Goal: Share content: Share content

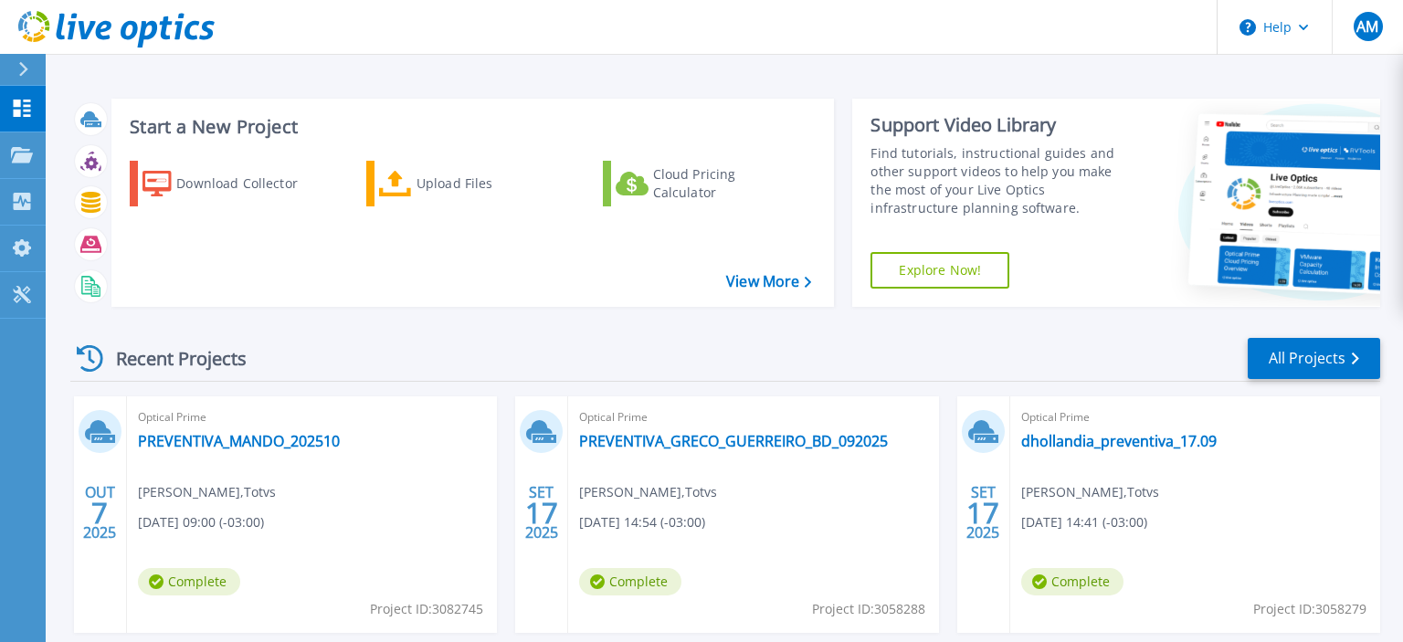
scroll to position [193, 0]
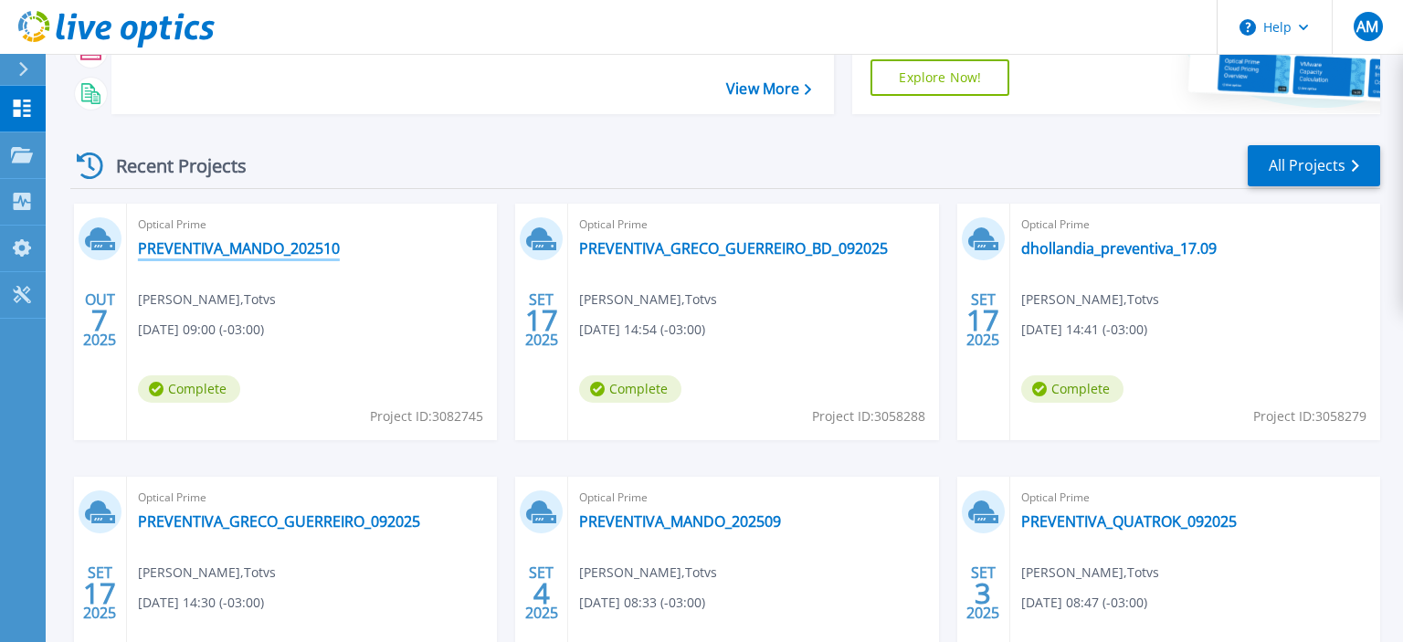
click at [308, 249] on link "PREVENTIVA_MANDO_202510" at bounding box center [239, 248] width 202 height 18
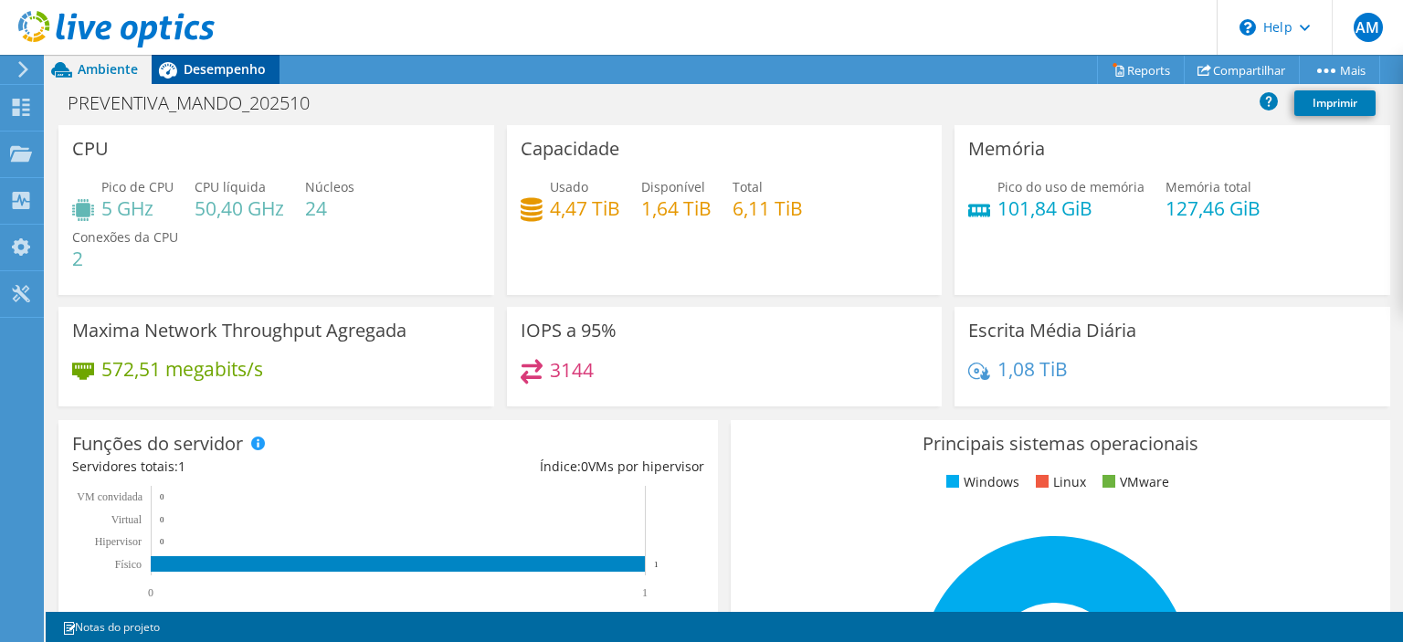
click at [188, 71] on span "Desempenho" at bounding box center [225, 68] width 82 height 17
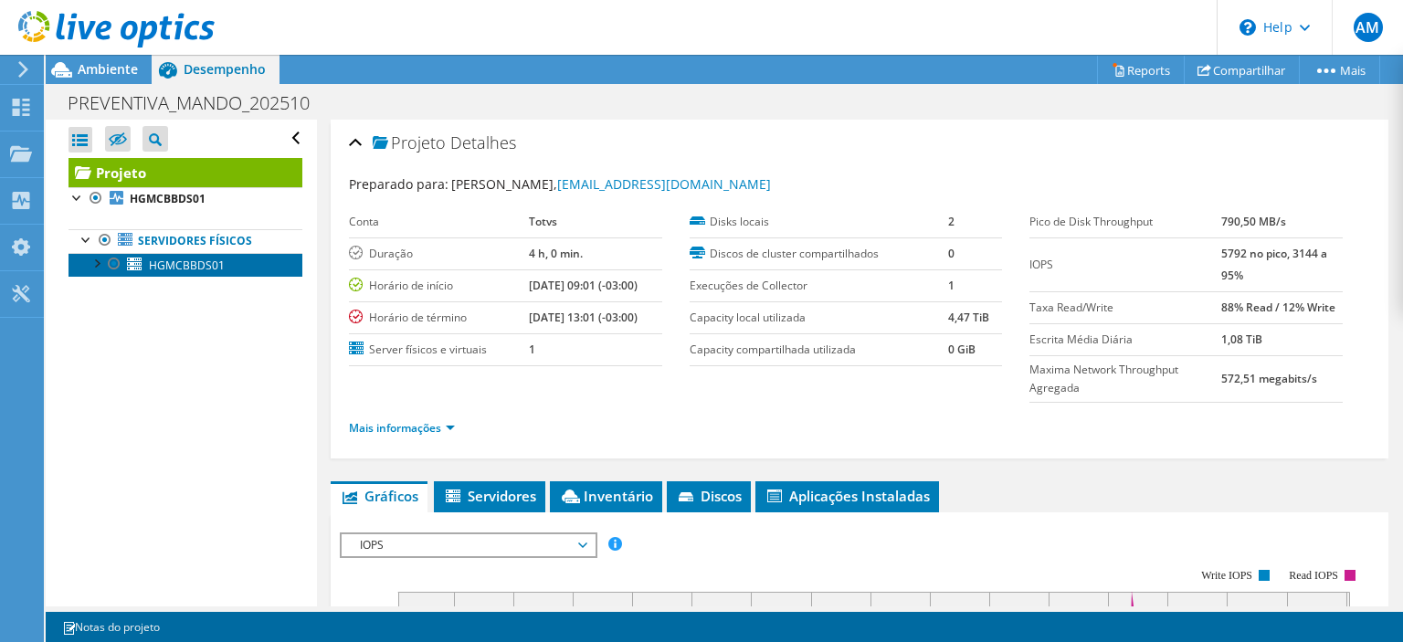
click at [174, 261] on span "HGMCBBDS01" at bounding box center [187, 266] width 76 height 16
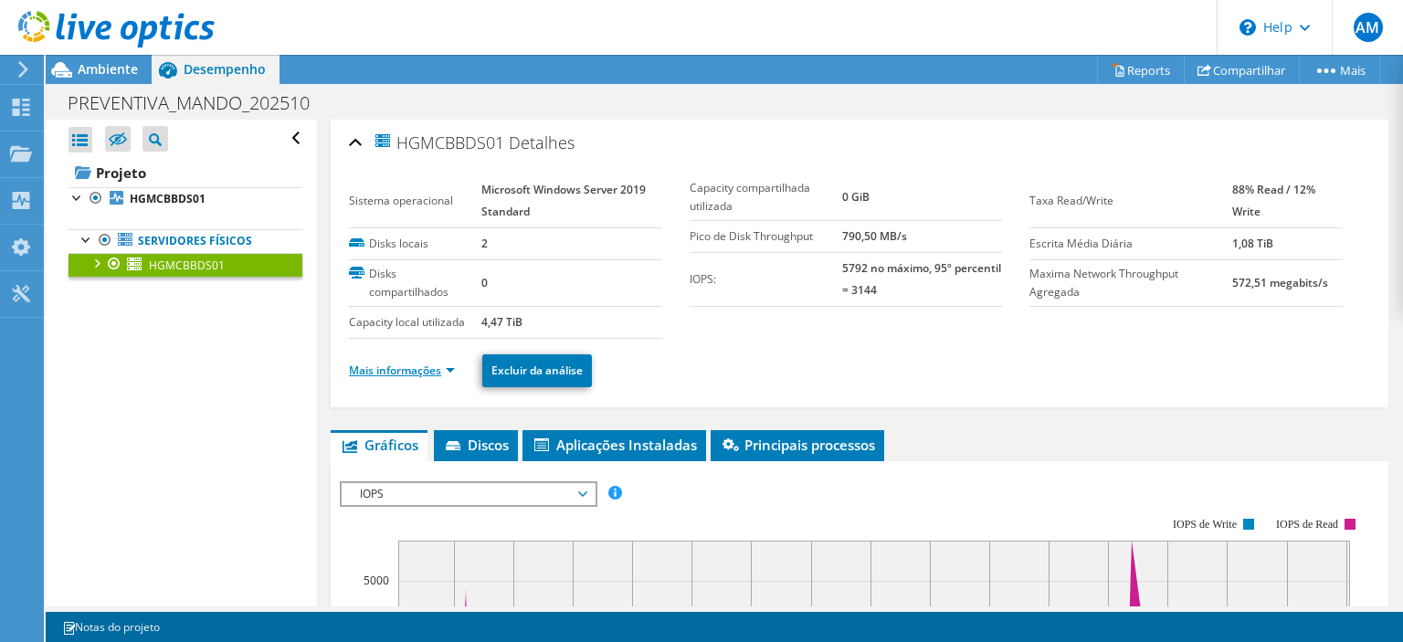
click at [445, 370] on link "Mais informações" at bounding box center [402, 371] width 106 height 16
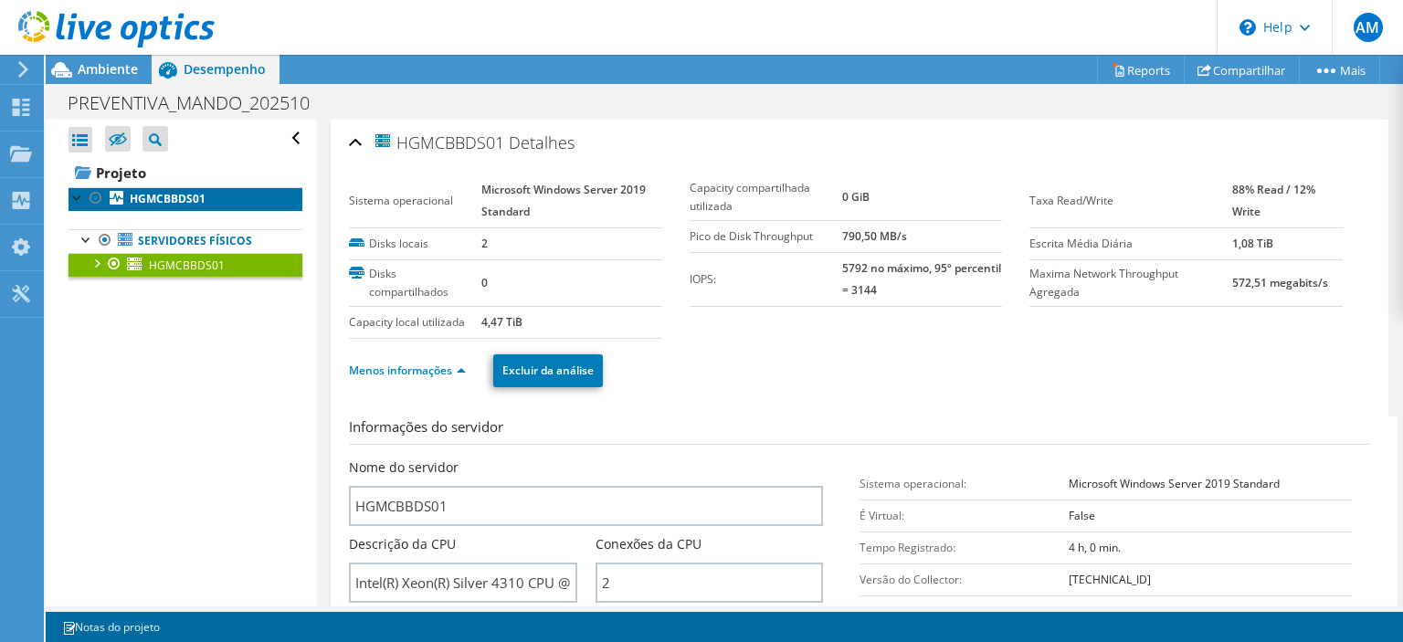
click at [155, 201] on b "HGMCBBDS01" at bounding box center [168, 199] width 76 height 16
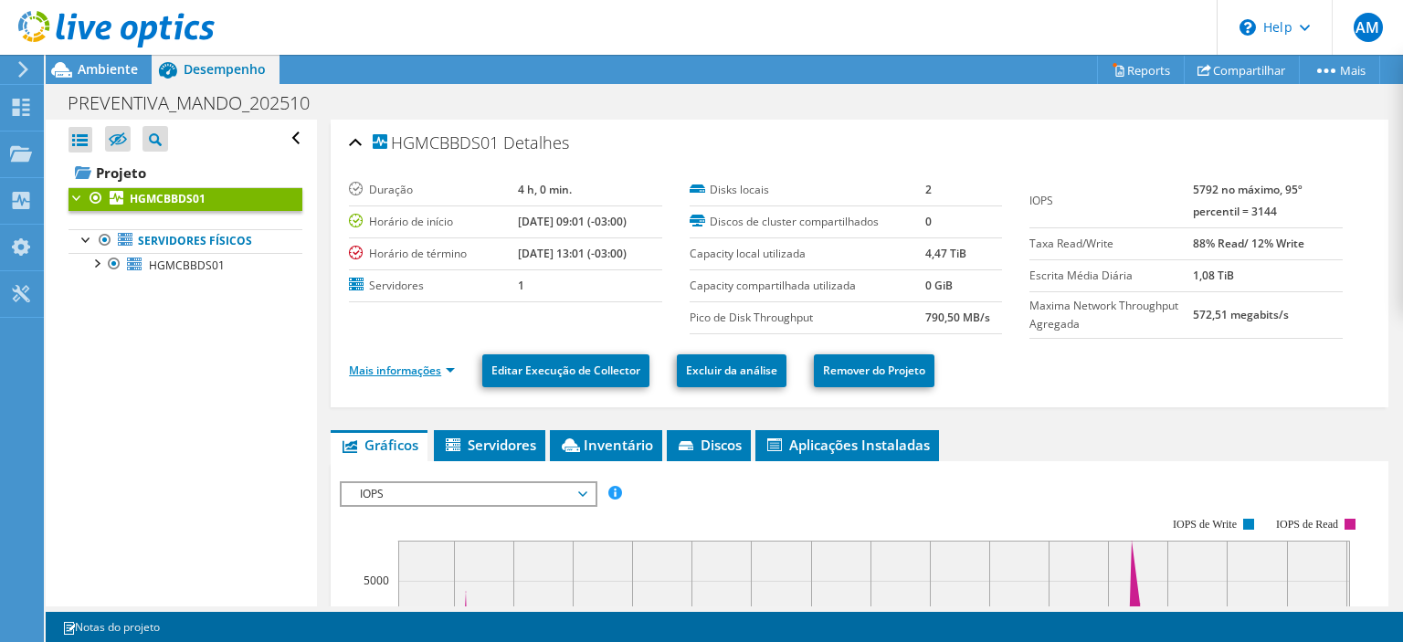
click at [450, 367] on link "Mais informações" at bounding box center [402, 371] width 106 height 16
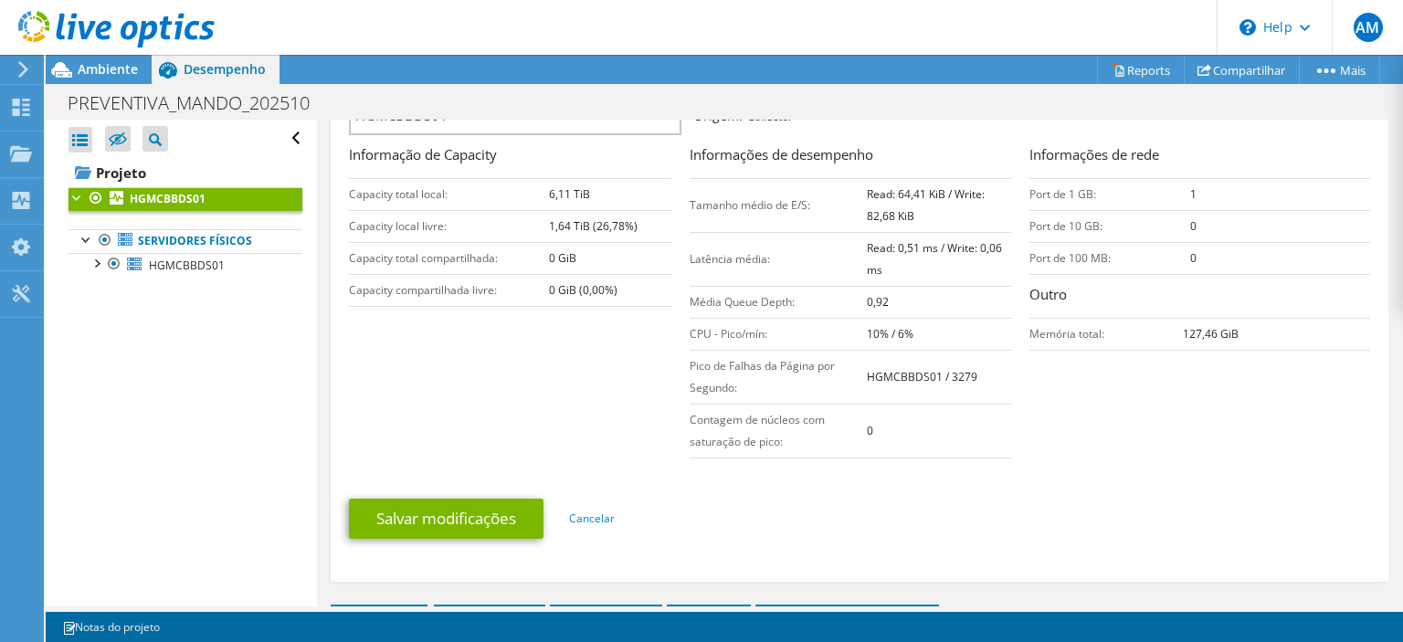
scroll to position [614, 0]
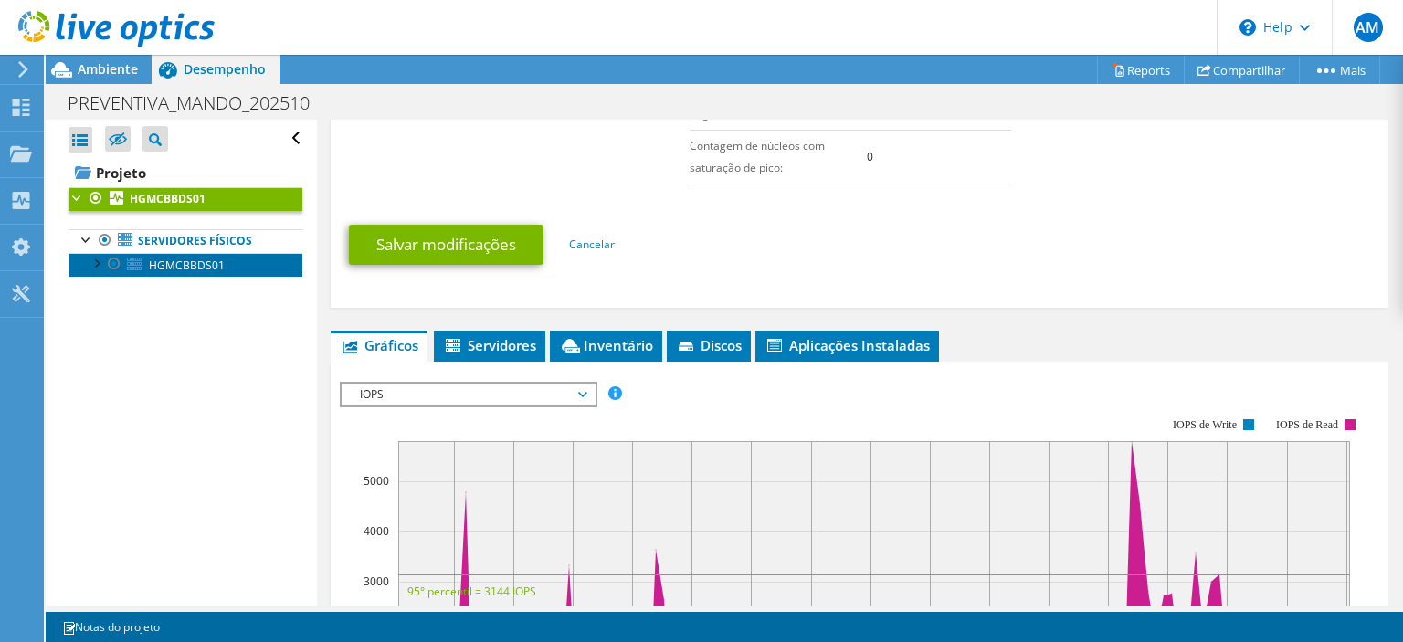
click at [179, 263] on span "HGMCBBDS01" at bounding box center [187, 266] width 76 height 16
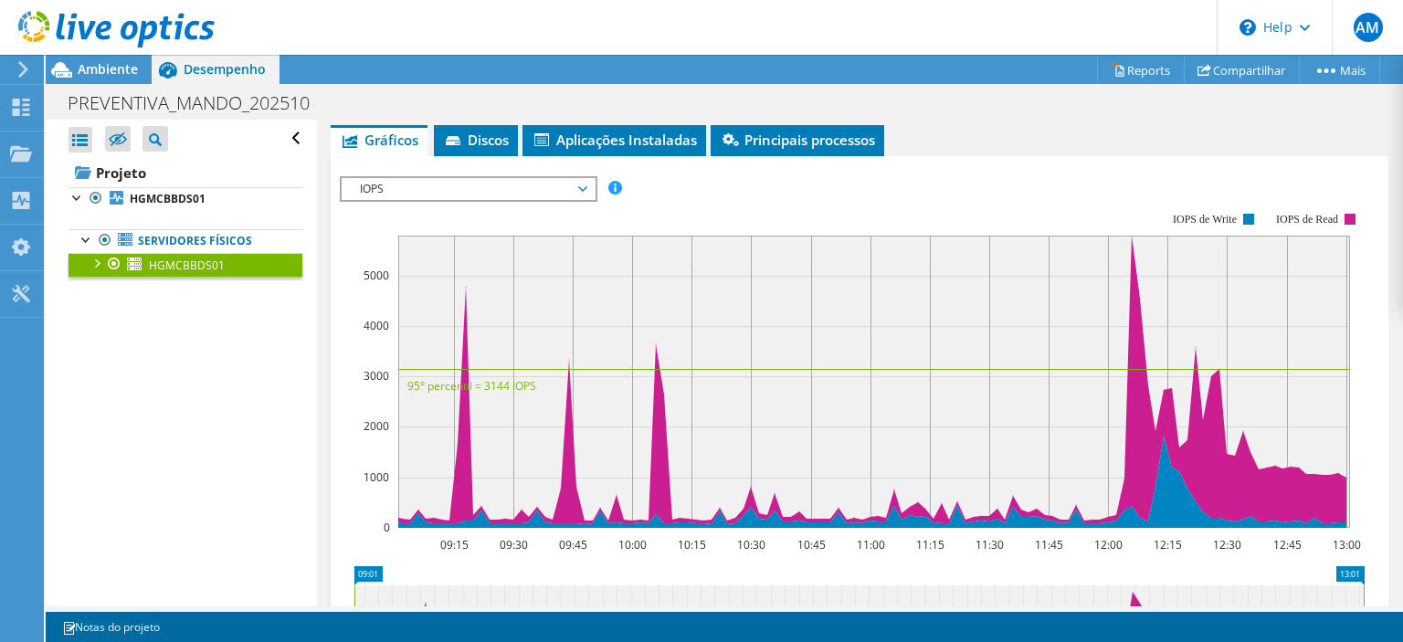
scroll to position [256, 0]
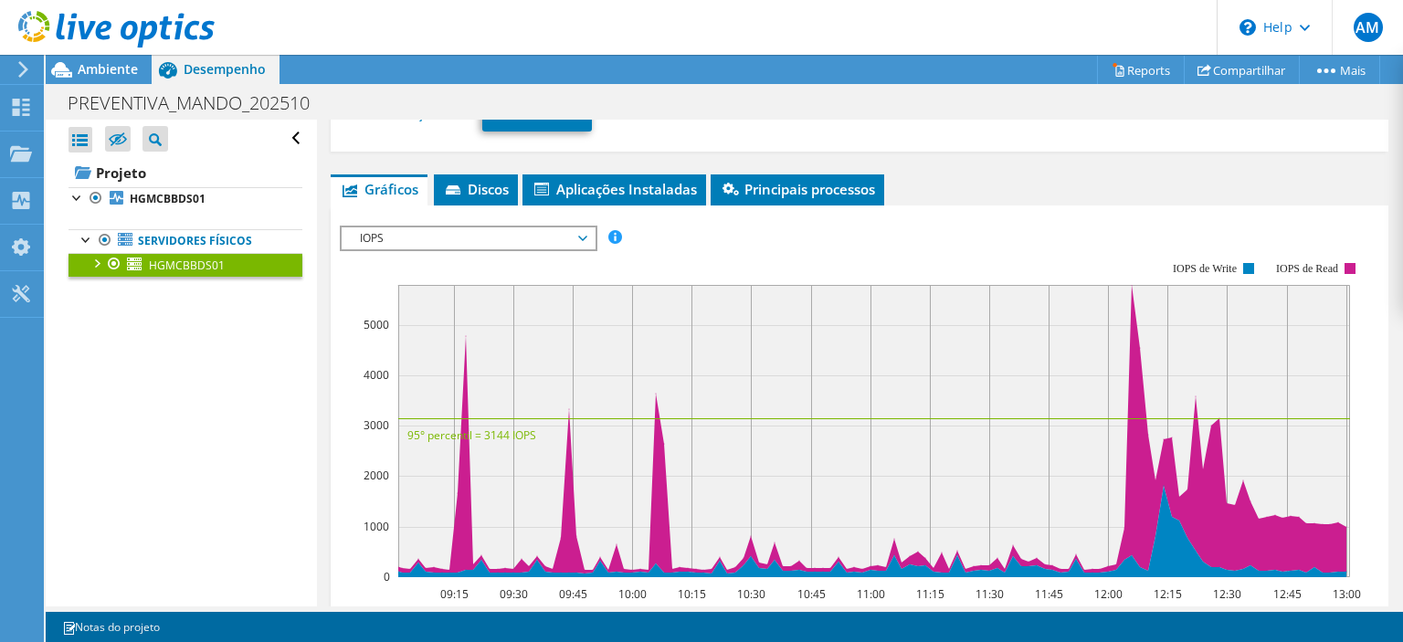
click at [579, 234] on span "IOPS" at bounding box center [468, 239] width 235 height 22
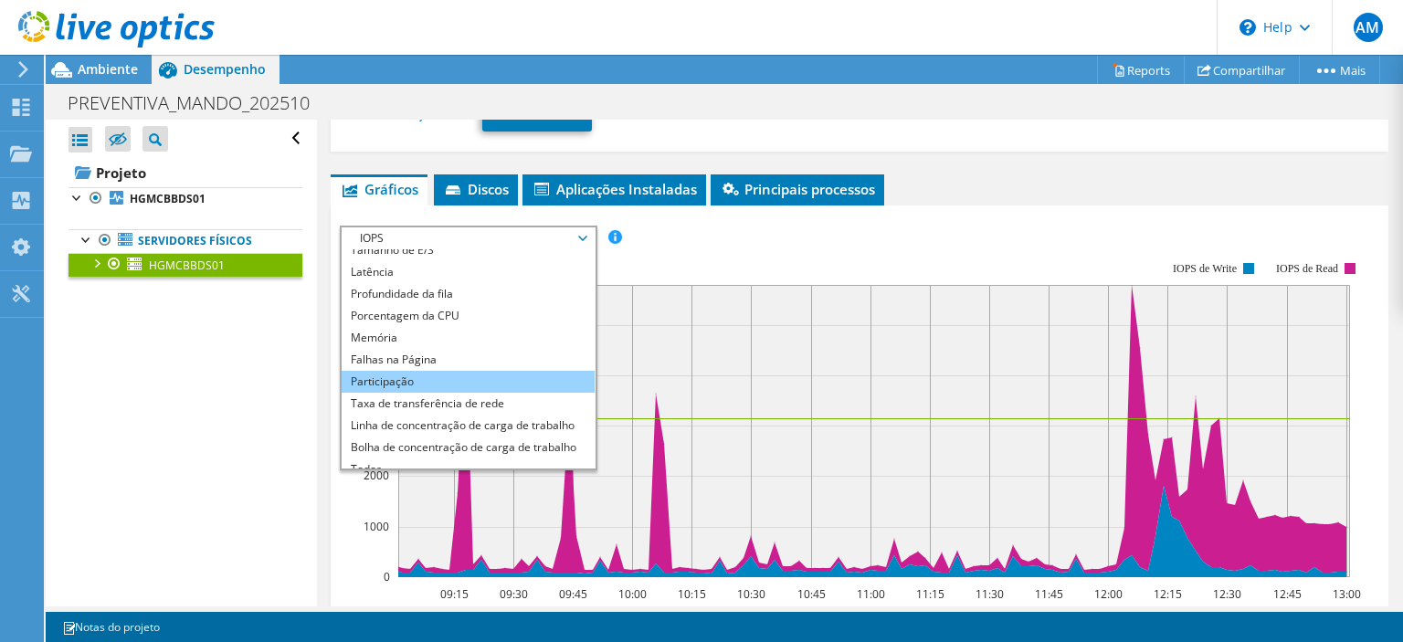
scroll to position [66, 0]
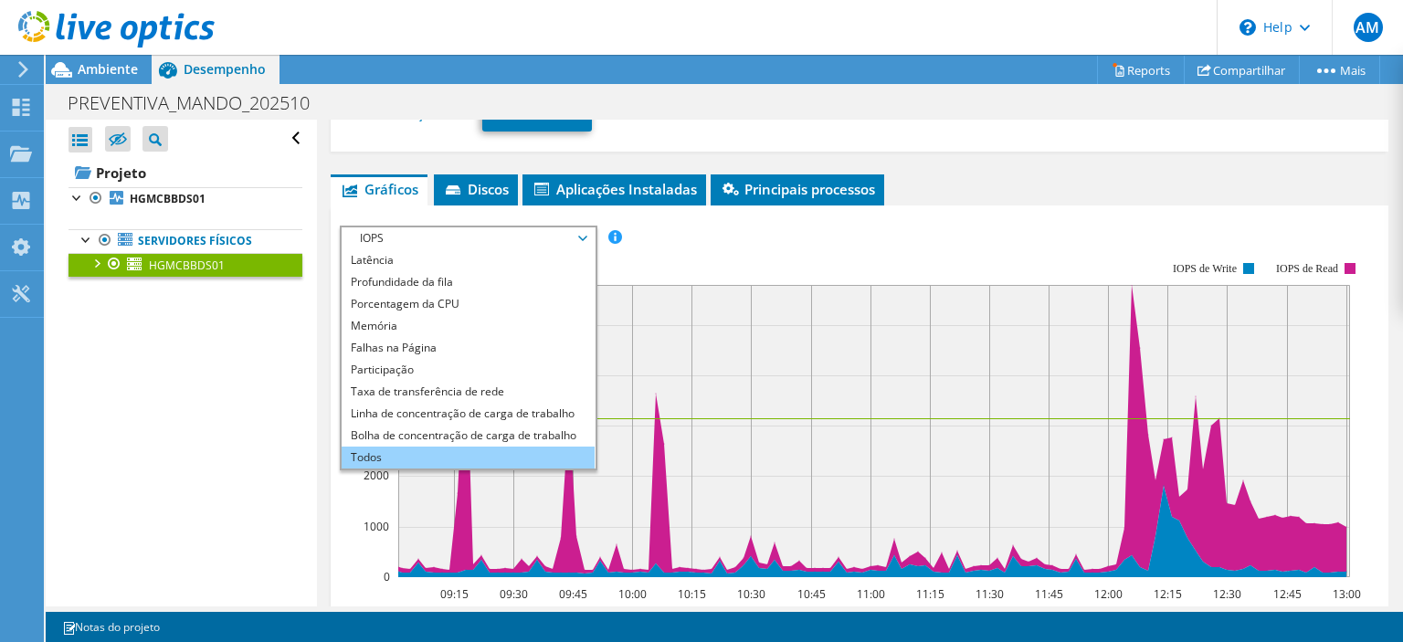
click at [432, 453] on li "Todos" at bounding box center [468, 458] width 253 height 22
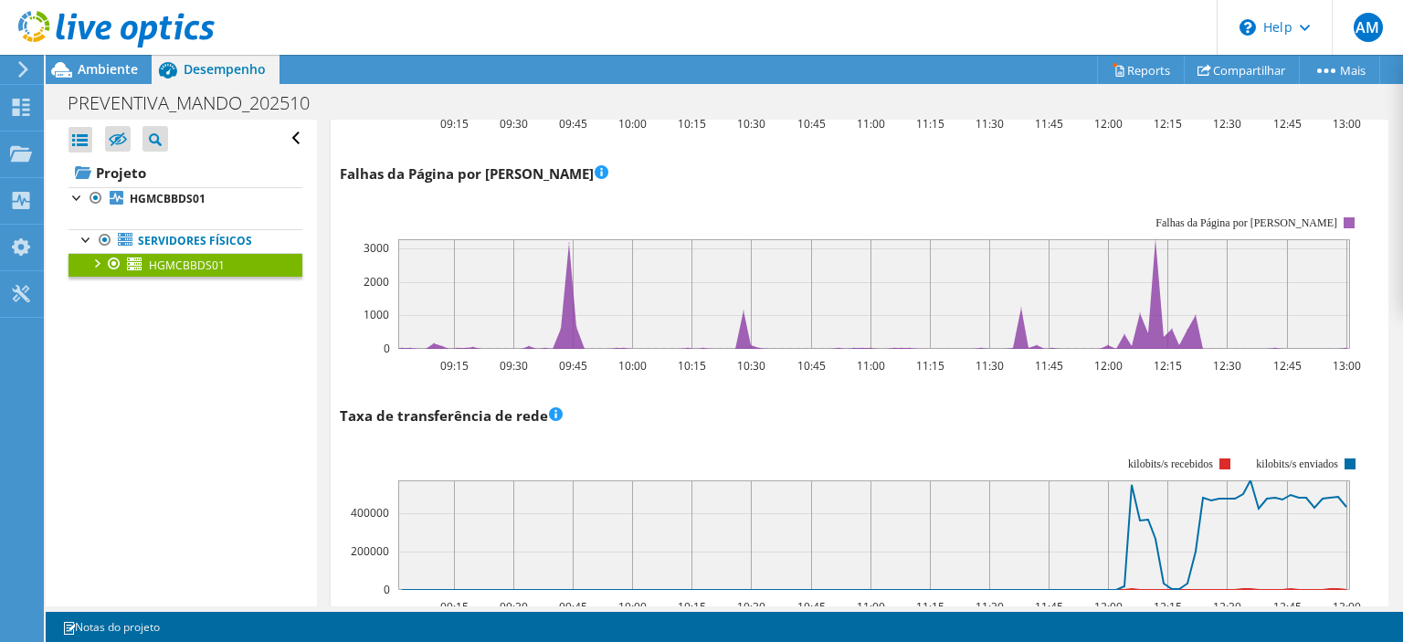
scroll to position [1922, 0]
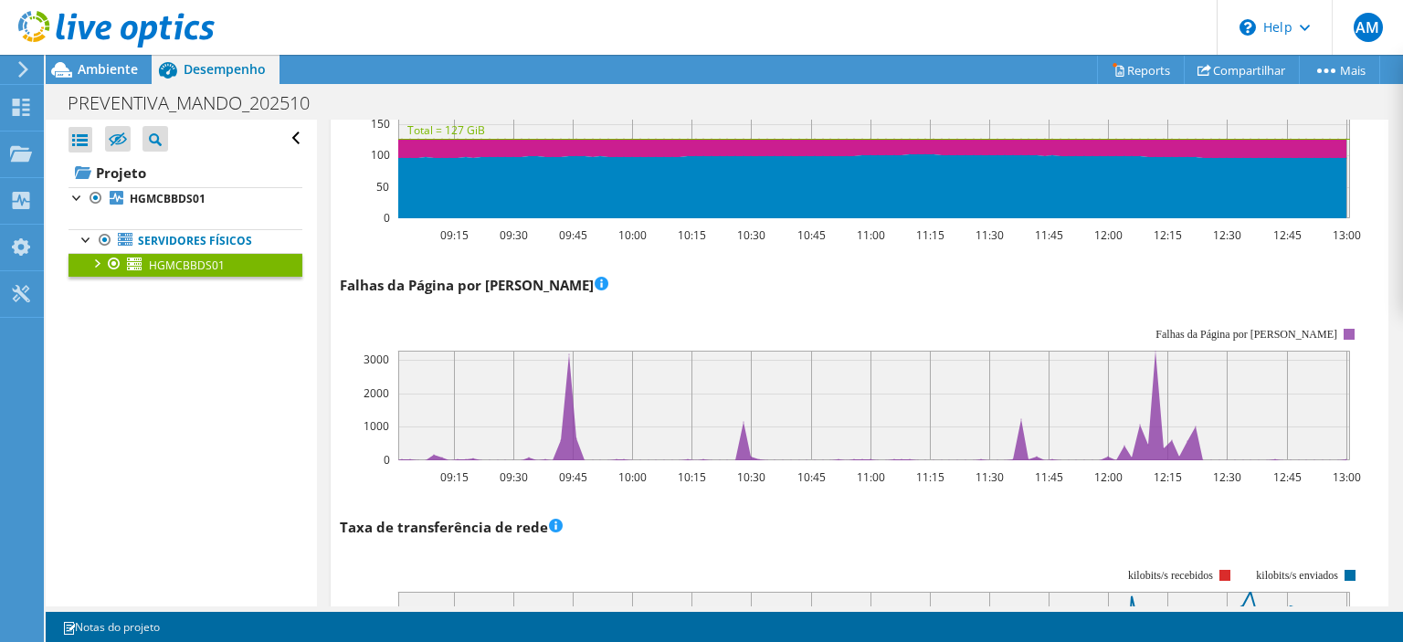
click at [164, 367] on div "Abrir Todos Fechar Todos Ocultar nós excluídos Filtro de árvore do projeto" at bounding box center [181, 363] width 270 height 487
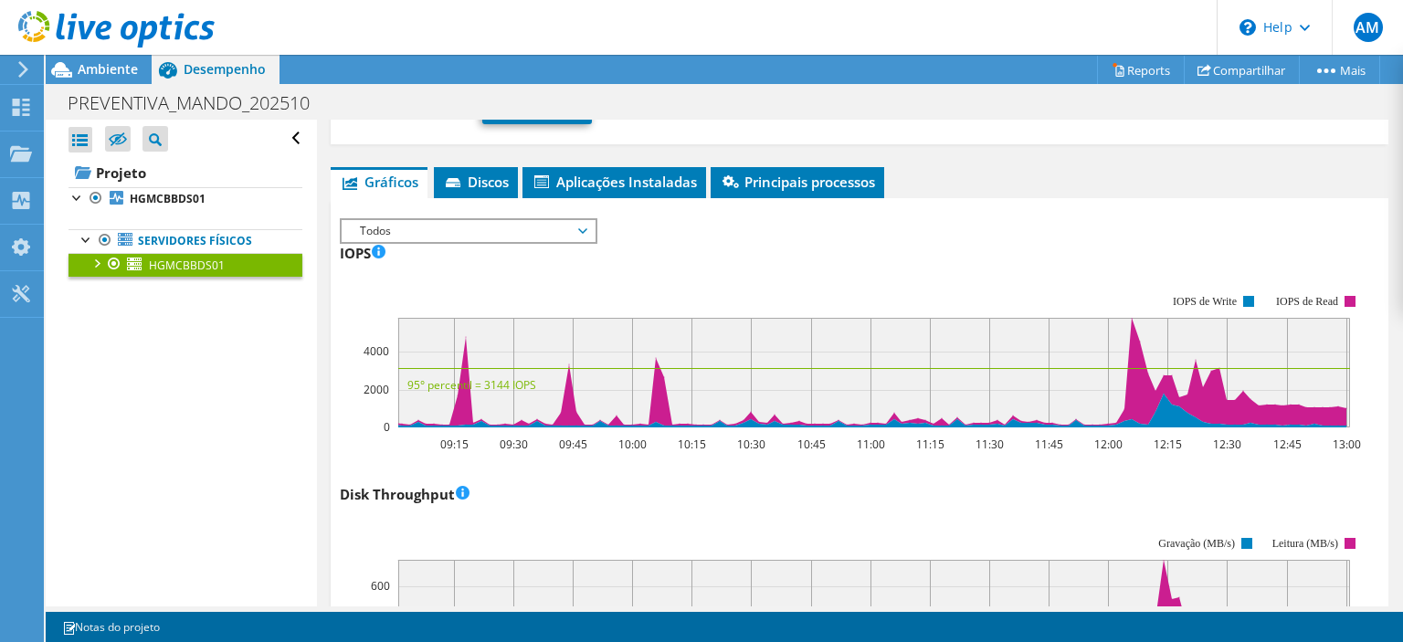
scroll to position [351, 0]
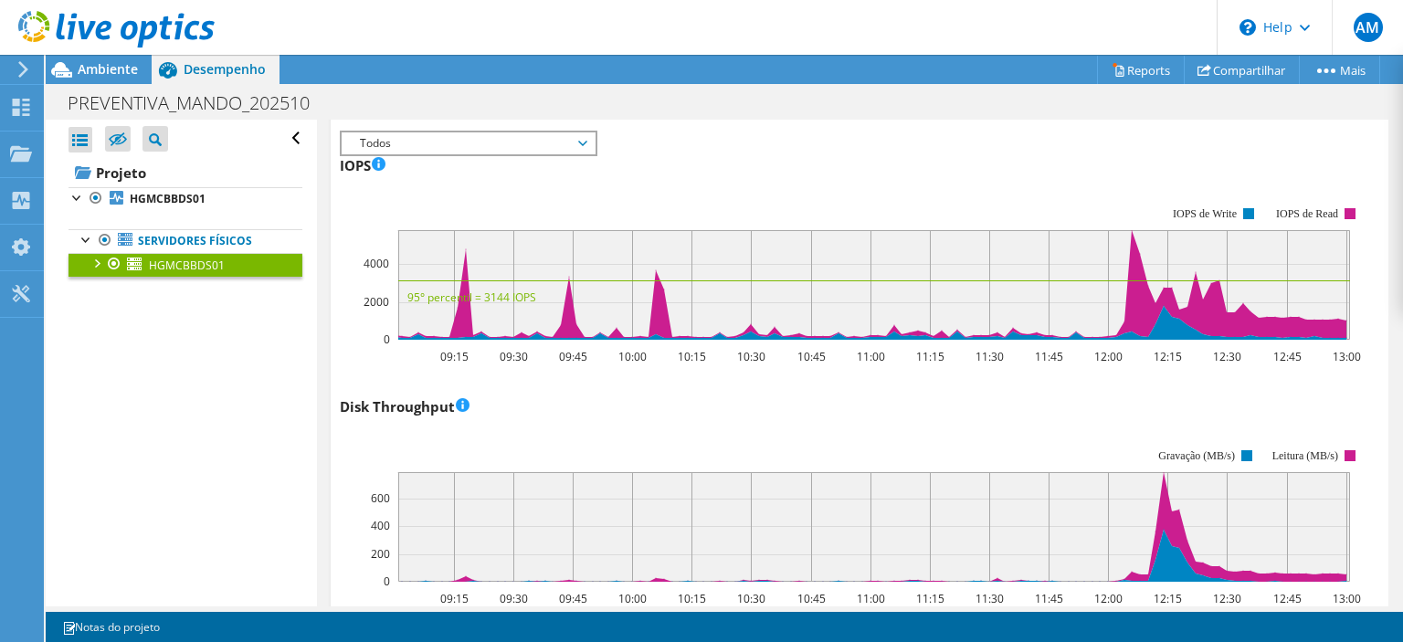
click at [231, 429] on div "Abrir Todos Fechar Todos Ocultar nós excluídos Filtro de árvore do projeto" at bounding box center [181, 363] width 270 height 487
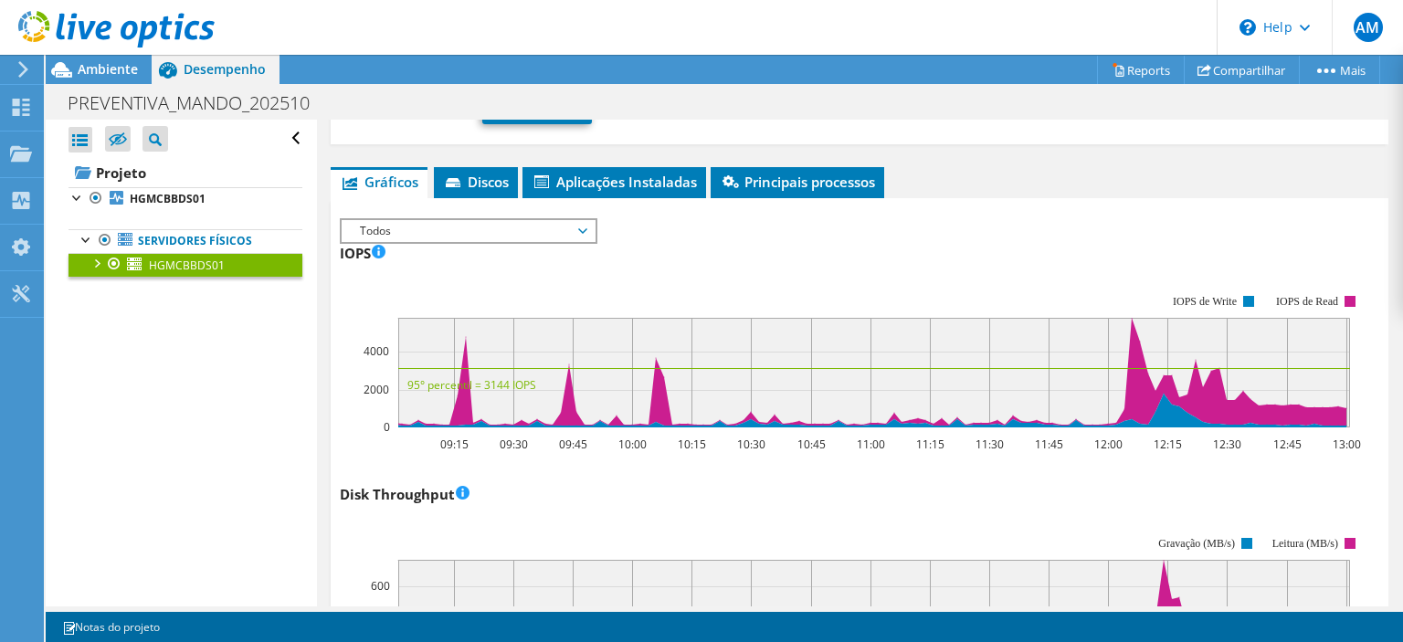
scroll to position [0, 0]
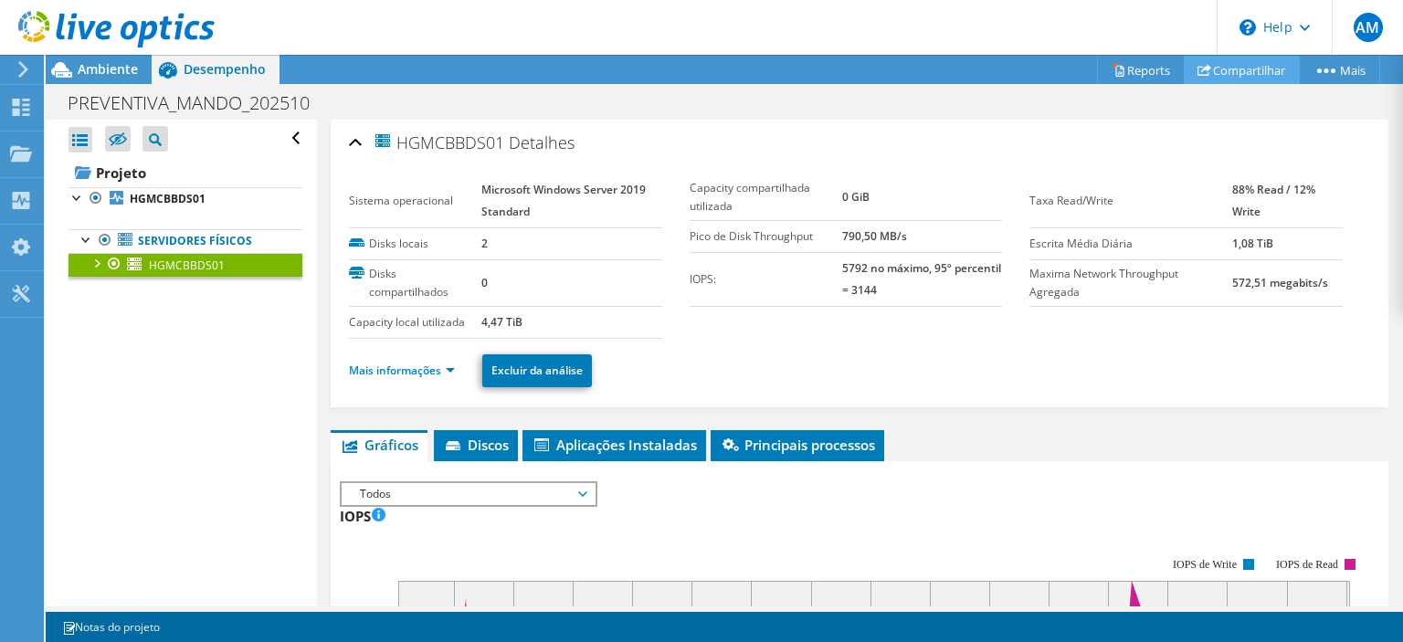
click at [1230, 72] on link "Compartilhar" at bounding box center [1242, 70] width 116 height 28
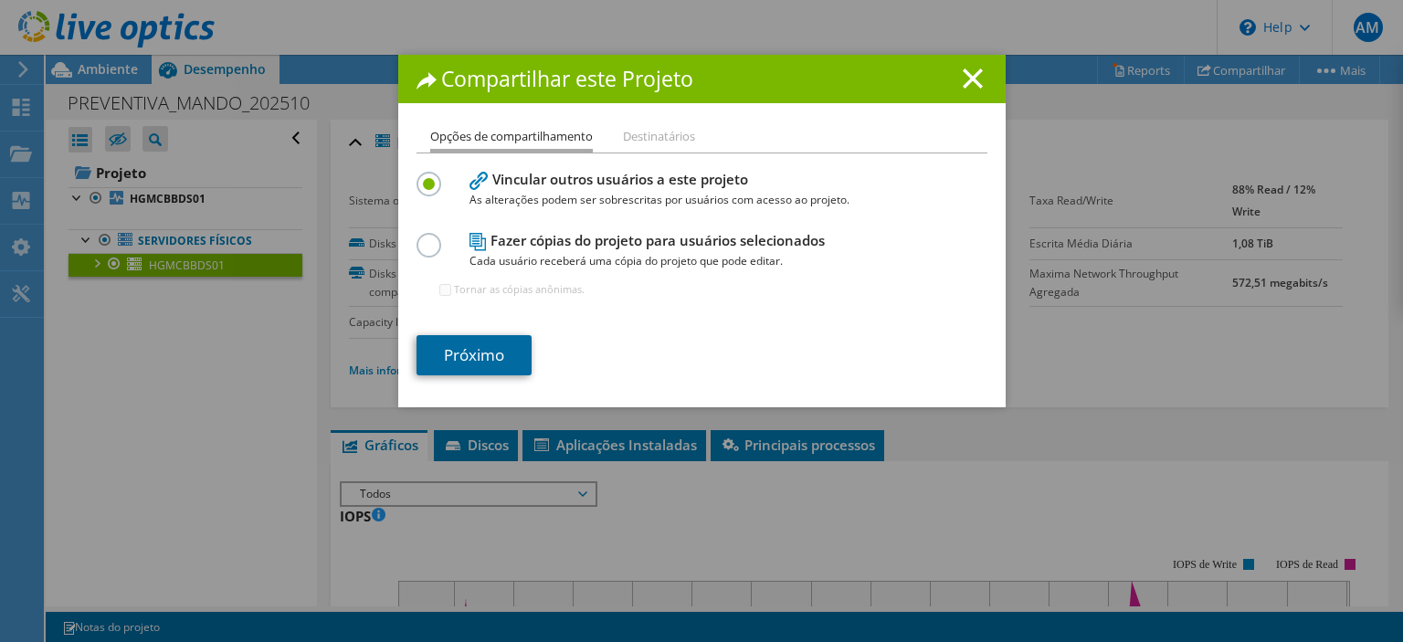
click at [475, 358] on link "Próximo" at bounding box center [474, 355] width 115 height 40
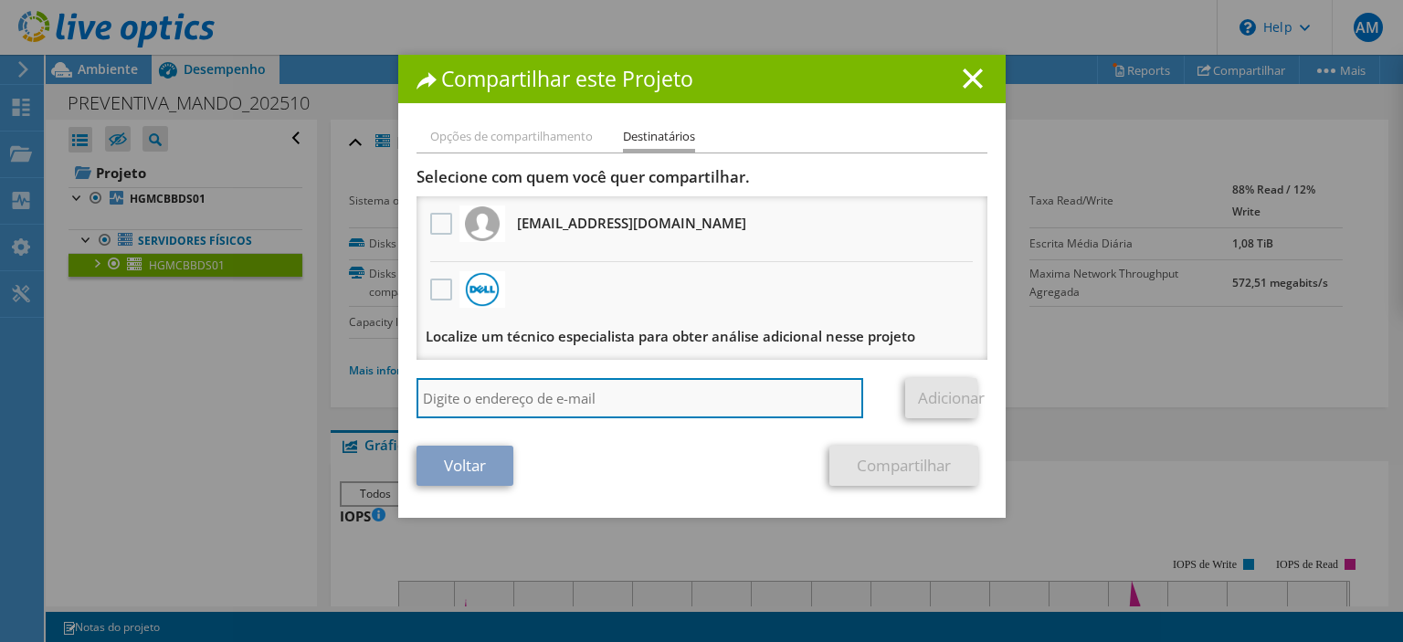
click at [539, 398] on input "search" at bounding box center [641, 398] width 448 height 40
paste input "[EMAIL_ADDRESS][PERSON_NAME][DOMAIN_NAME]"
type input "[EMAIL_ADDRESS][PERSON_NAME][DOMAIN_NAME]"
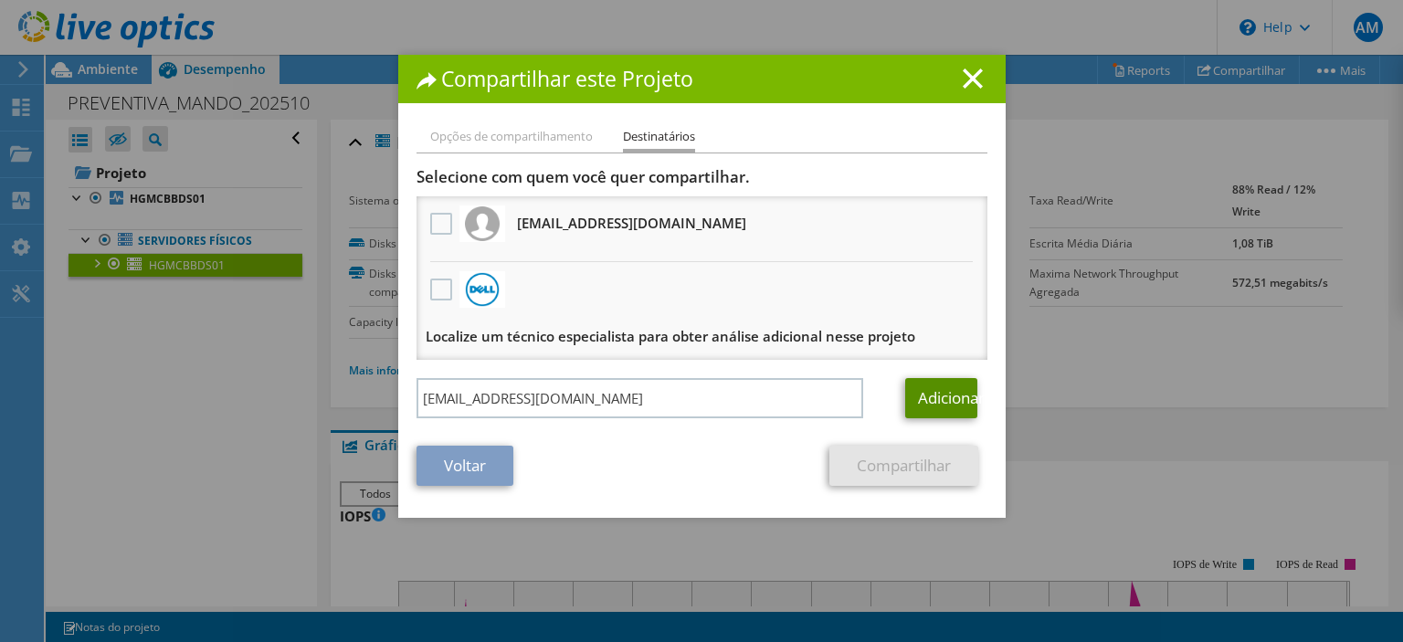
click at [951, 403] on link "Adicionar" at bounding box center [941, 398] width 72 height 40
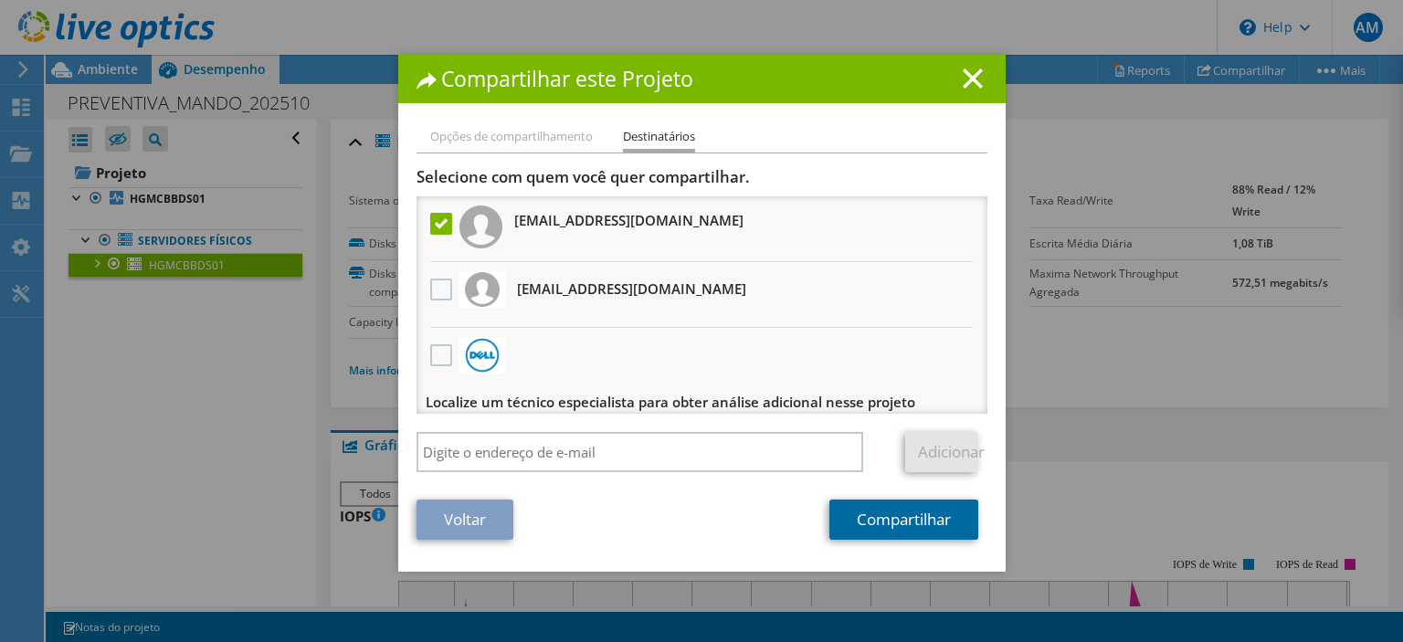
click at [914, 514] on link "Compartilhar" at bounding box center [904, 520] width 149 height 40
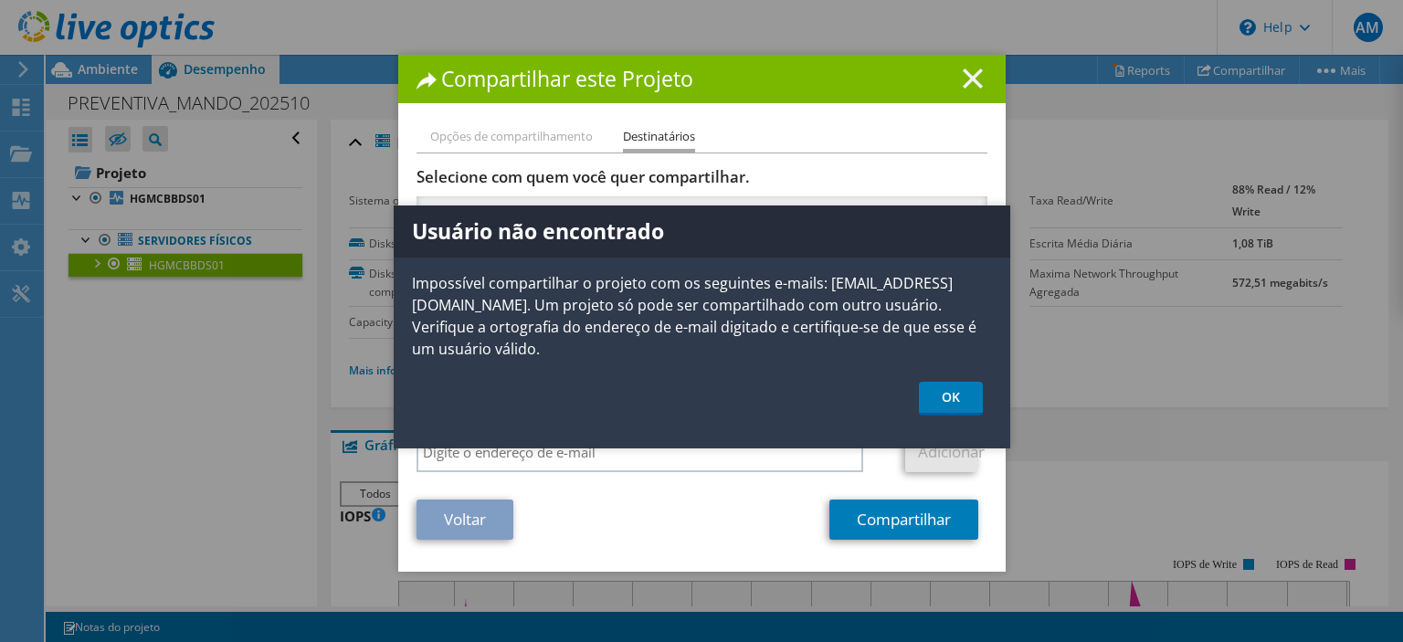
click at [975, 79] on line at bounding box center [973, 78] width 18 height 18
click at [975, 79] on div at bounding box center [701, 321] width 1403 height 642
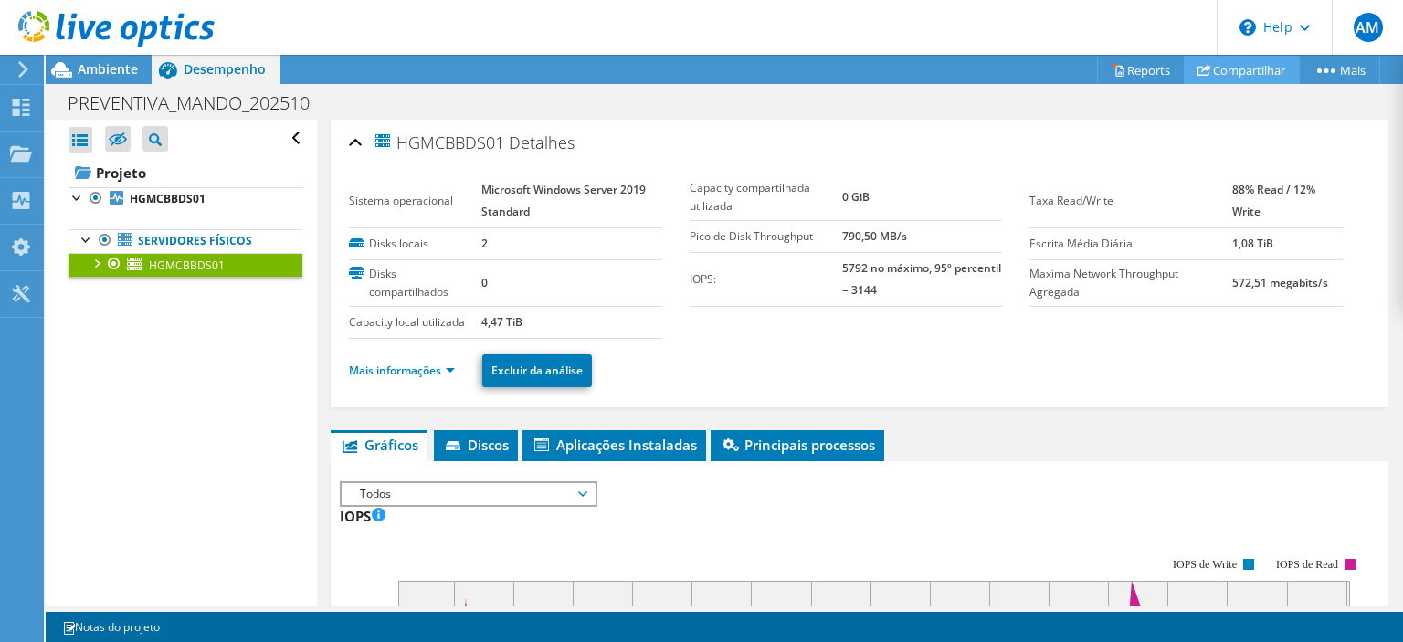
click at [1211, 64] on link "Compartilhar" at bounding box center [1242, 70] width 116 height 28
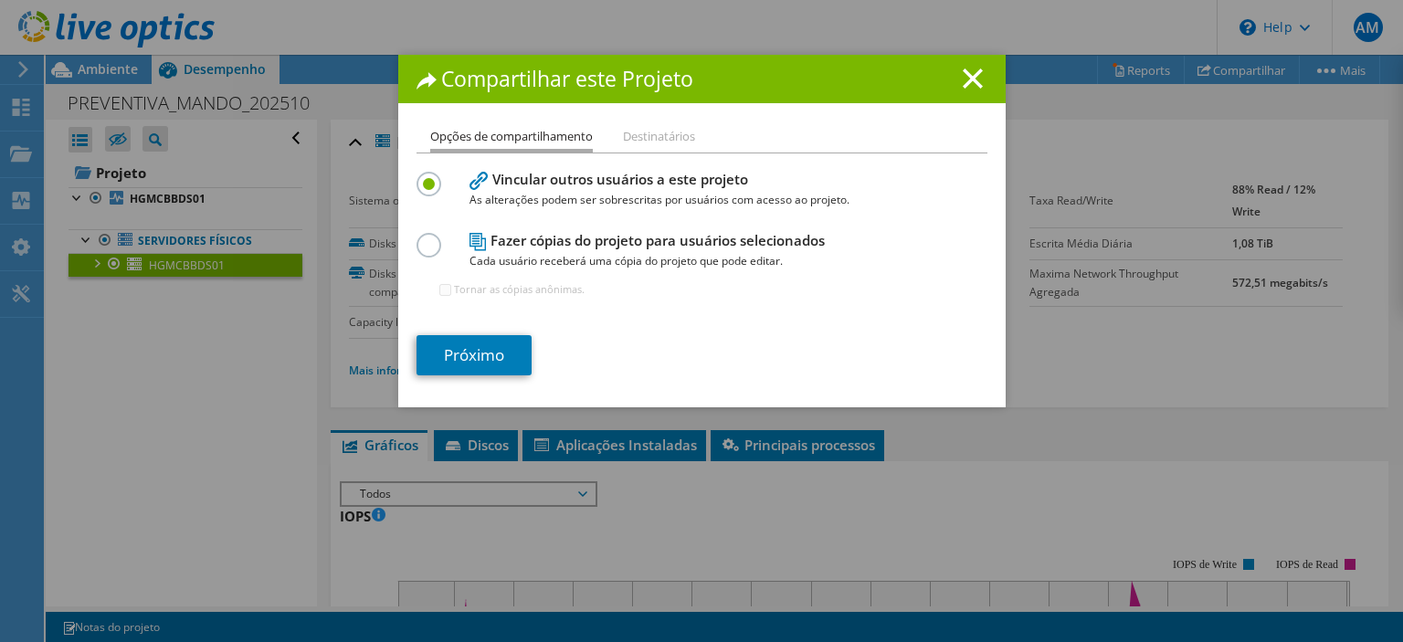
click at [673, 133] on li "Destinatários" at bounding box center [659, 137] width 72 height 23
click at [664, 143] on li "Destinatários" at bounding box center [659, 137] width 72 height 23
click at [463, 353] on link "Próximo" at bounding box center [474, 355] width 115 height 40
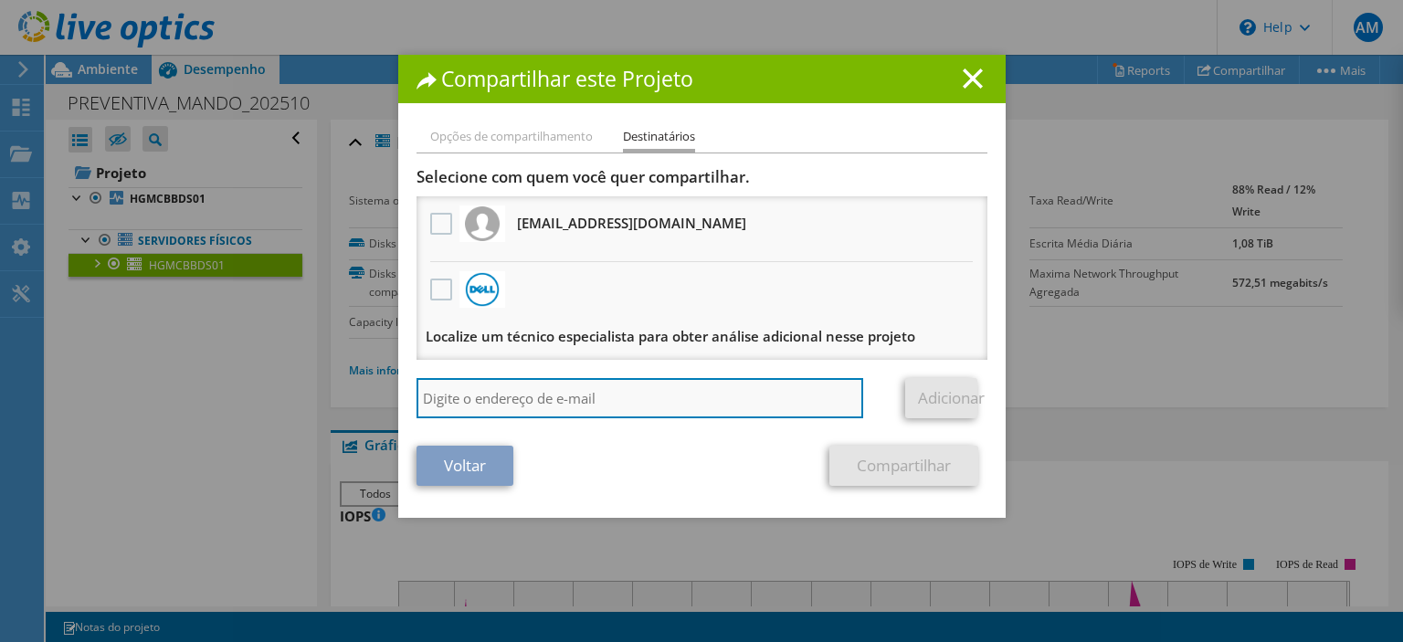
click at [486, 393] on input "search" at bounding box center [641, 398] width 448 height 40
paste input "[EMAIL_ADDRESS][PERSON_NAME][DOMAIN_NAME]"
type input "[EMAIL_ADDRESS][PERSON_NAME][DOMAIN_NAME]"
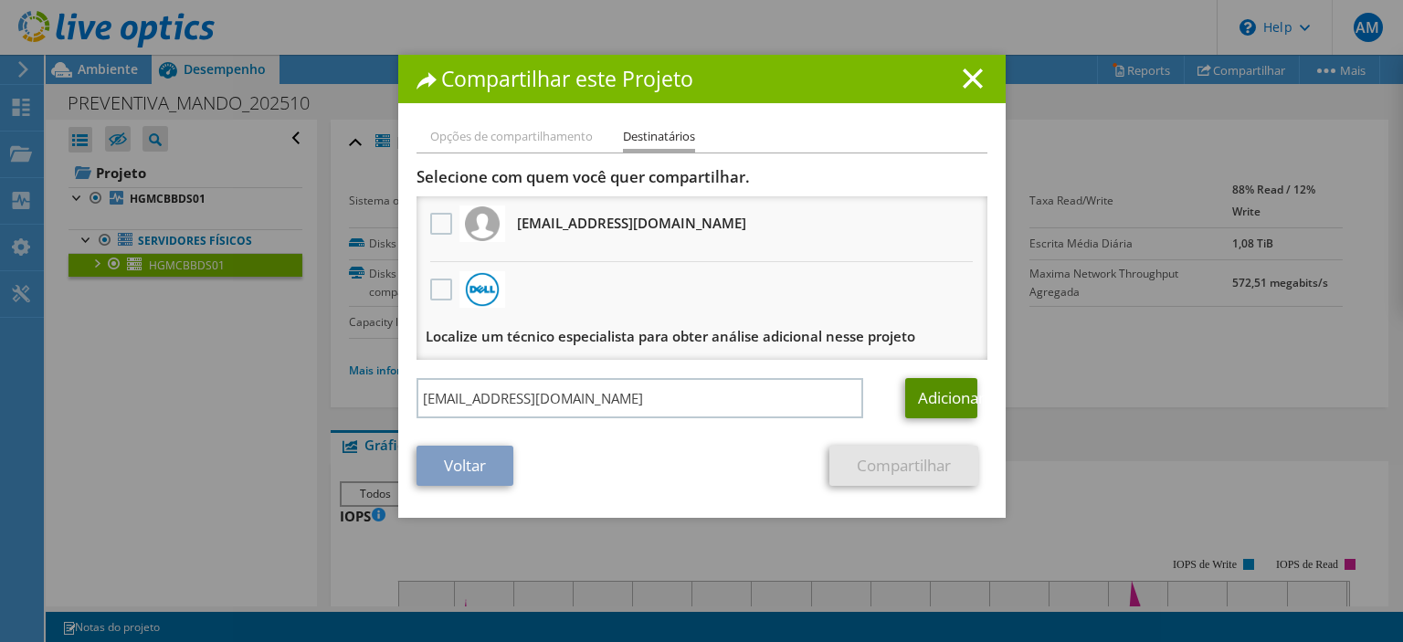
click at [941, 398] on link "Adicionar" at bounding box center [941, 398] width 72 height 40
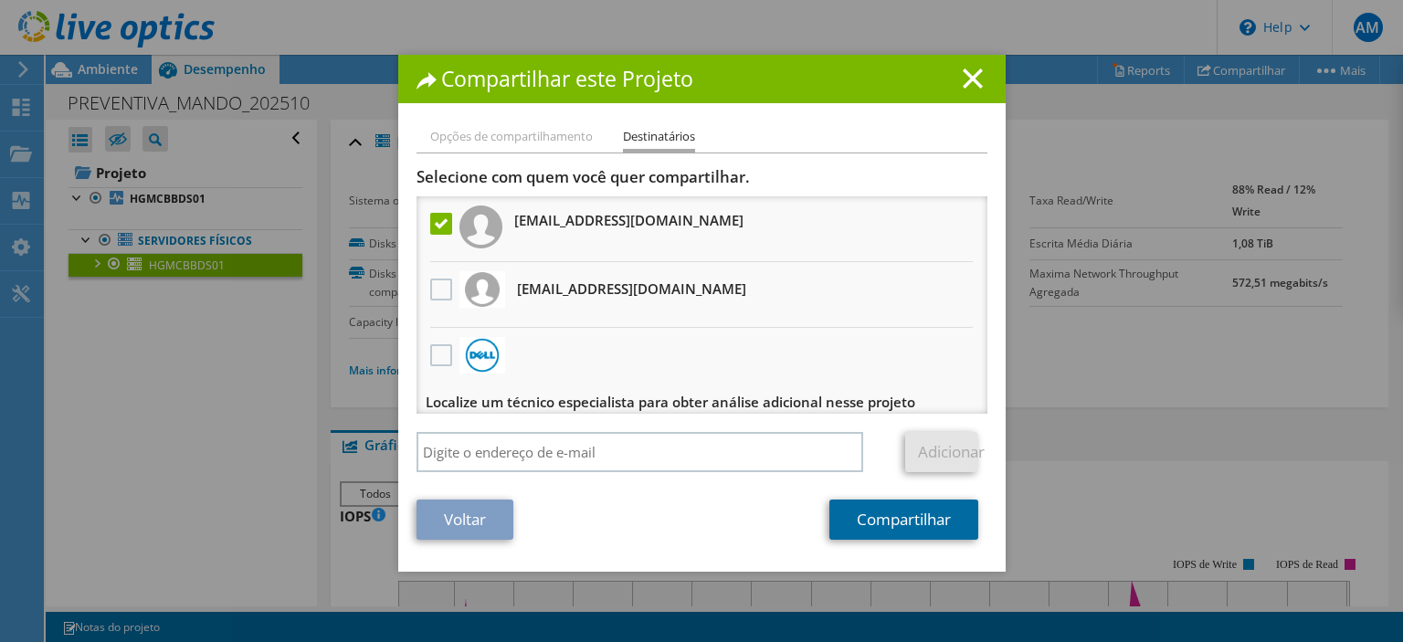
click at [900, 517] on link "Compartilhar" at bounding box center [904, 520] width 149 height 40
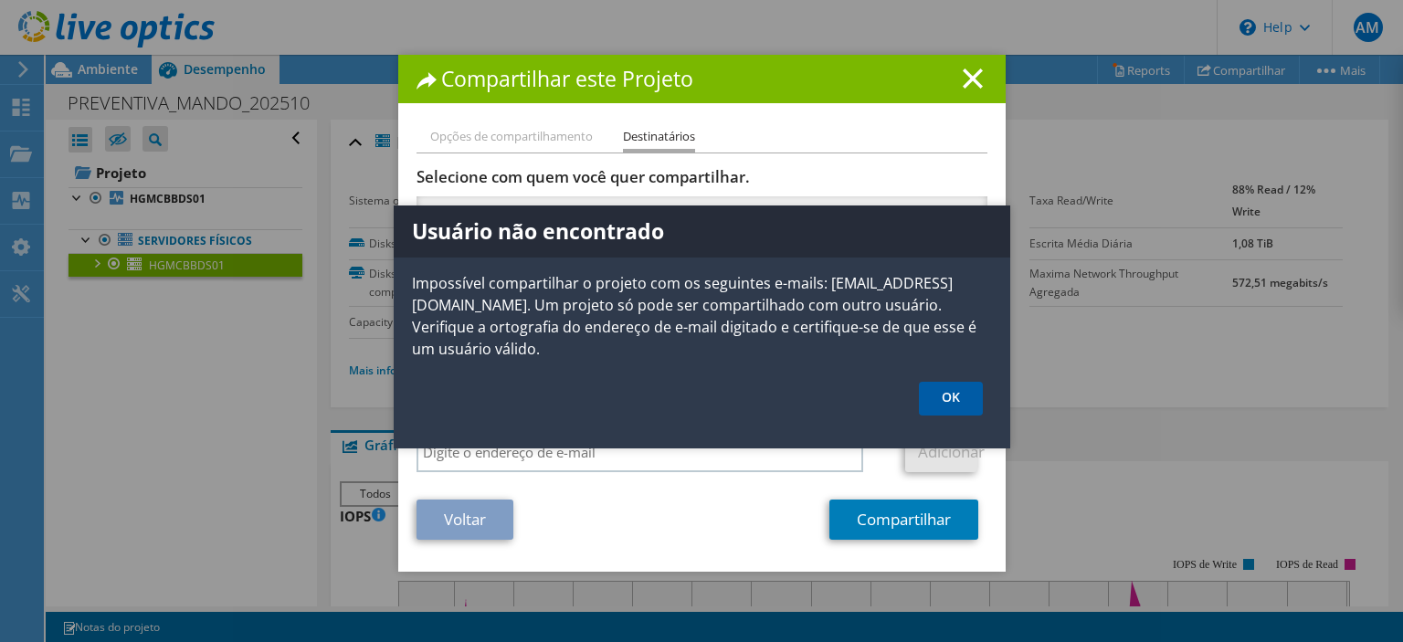
click at [956, 389] on link "OK" at bounding box center [951, 399] width 64 height 34
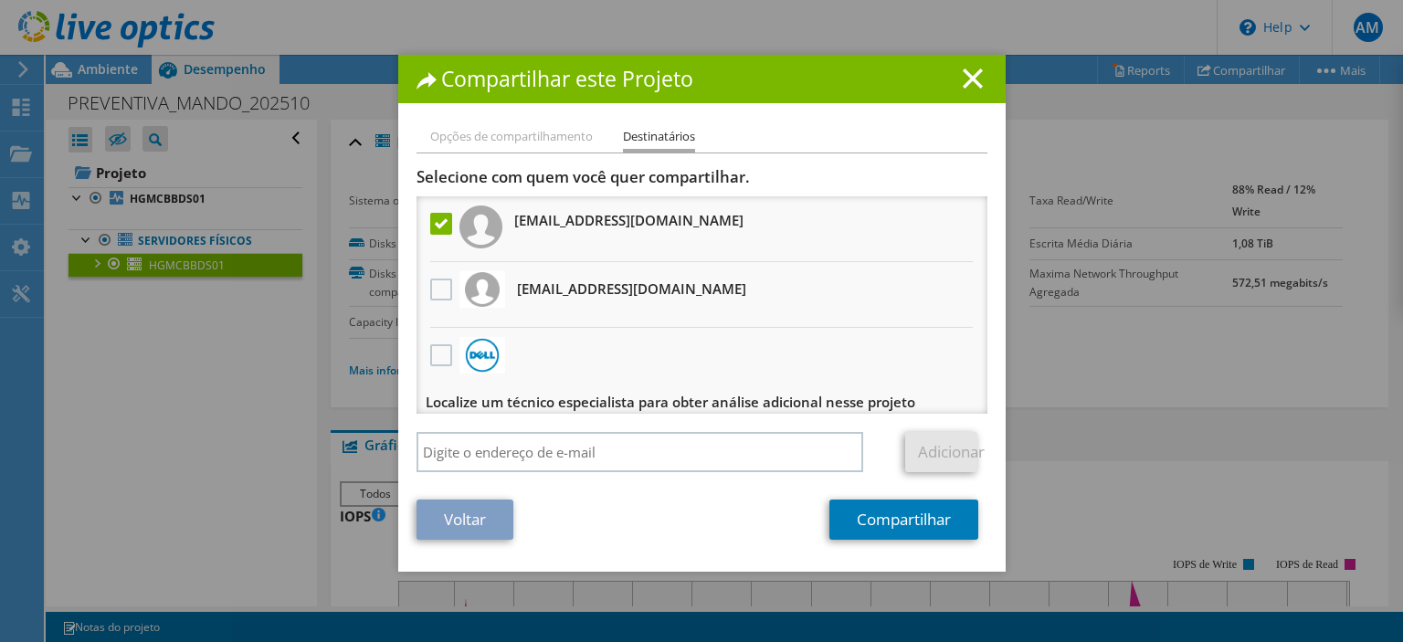
click at [444, 232] on label at bounding box center [443, 224] width 26 height 22
click at [0, 0] on input "checkbox" at bounding box center [0, 0] width 0 height 0
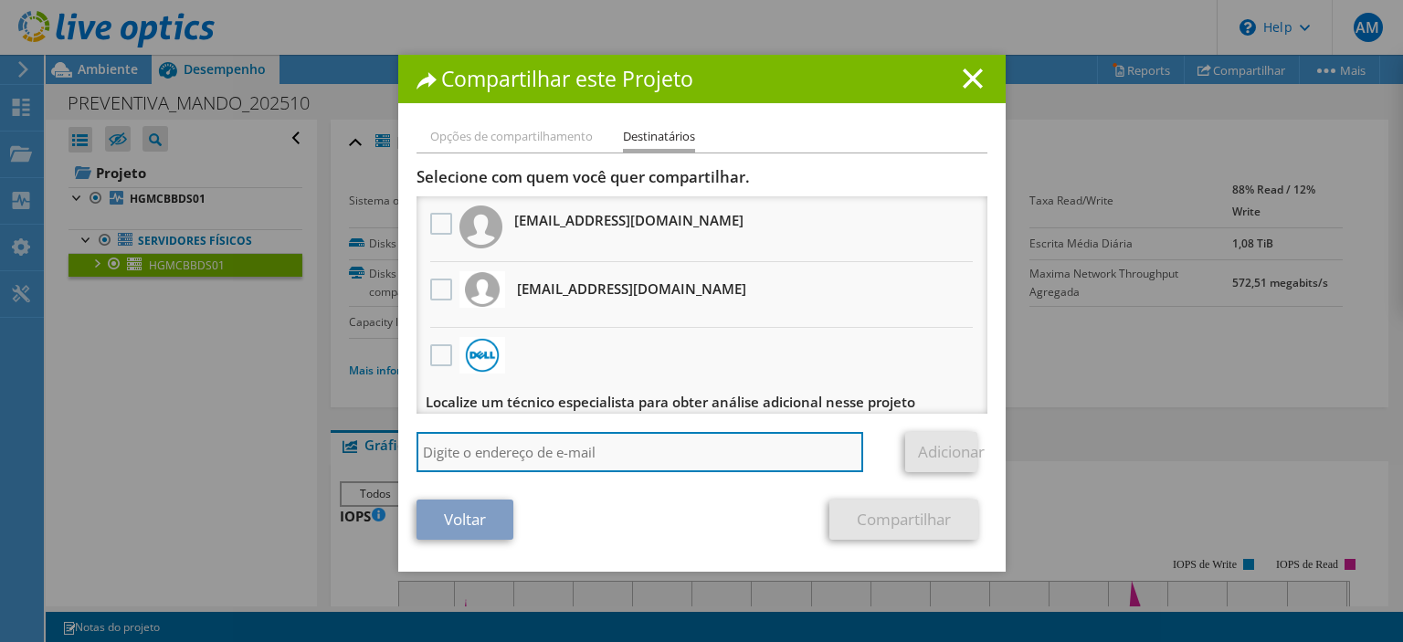
click at [505, 456] on input "search" at bounding box center [641, 452] width 448 height 40
paste input "[EMAIL_ADDRESS][PERSON_NAME][DOMAIN_NAME]"
type input "[EMAIL_ADDRESS][PERSON_NAME][DOMAIN_NAME]"
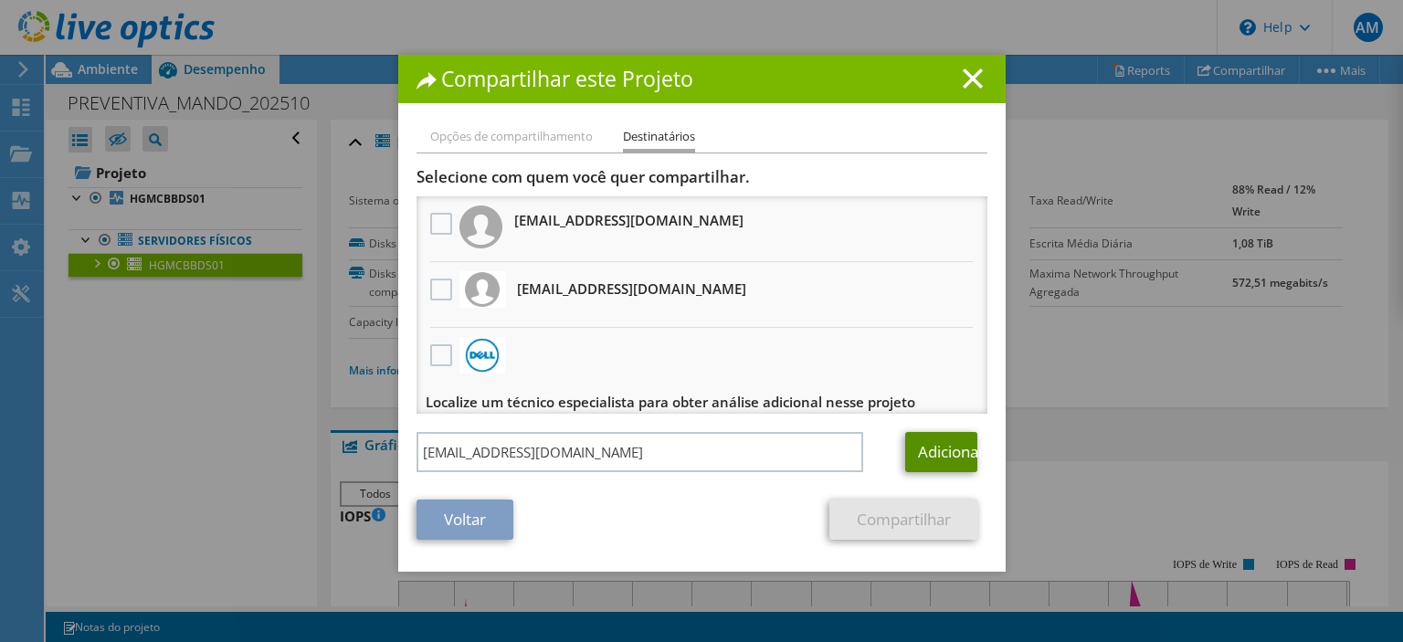
click at [952, 444] on link "Adicionar" at bounding box center [941, 452] width 72 height 40
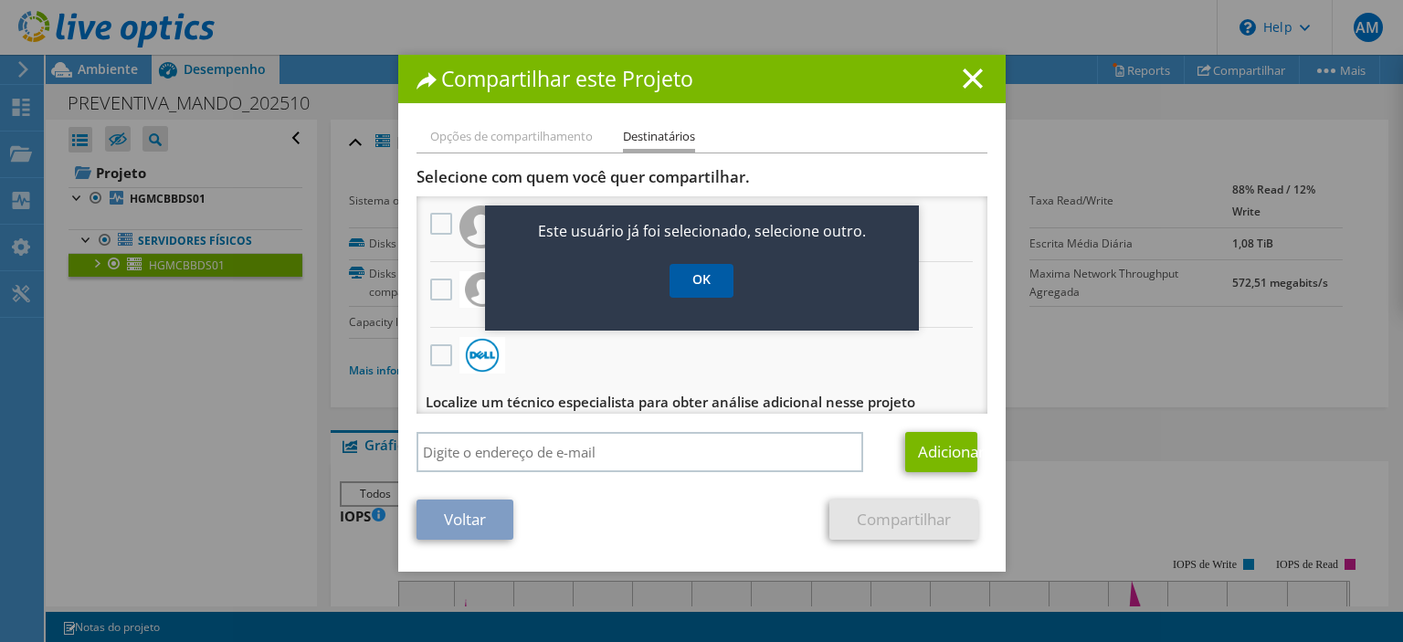
click at [700, 278] on link "OK" at bounding box center [702, 281] width 64 height 34
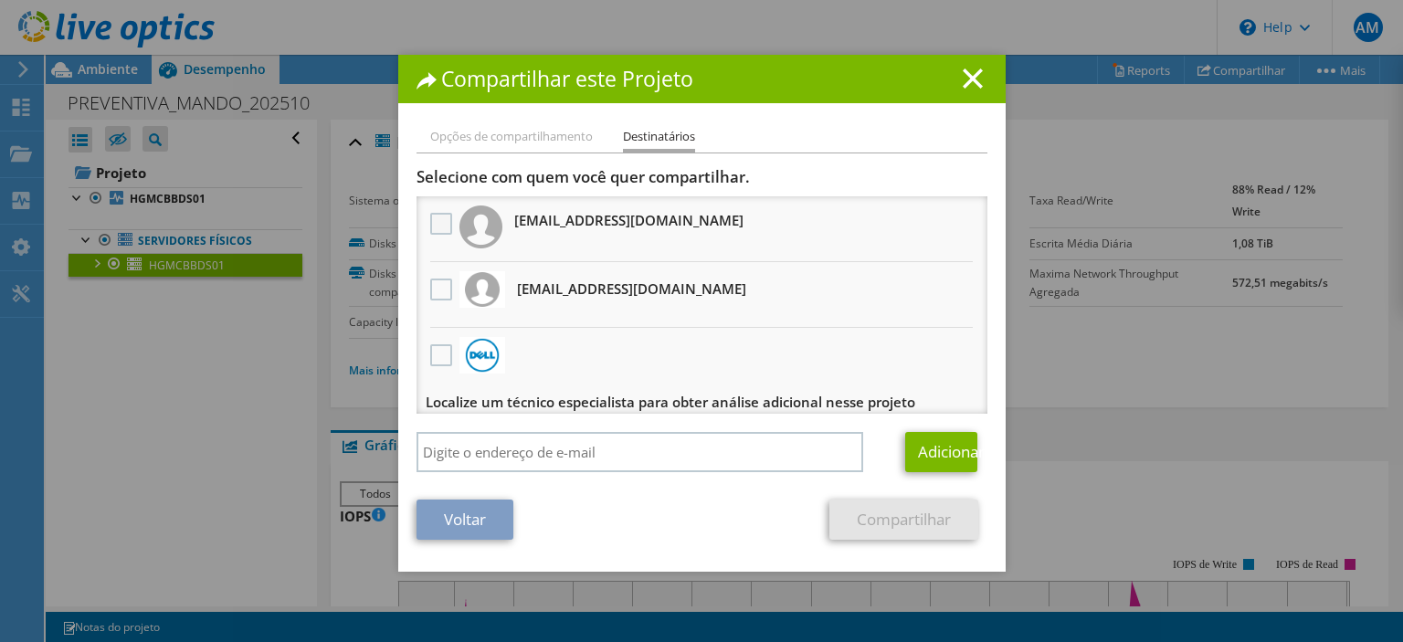
click at [444, 226] on label at bounding box center [443, 224] width 26 height 22
click at [0, 0] on input "checkbox" at bounding box center [0, 0] width 0 height 0
click at [879, 528] on link "Compartilhar" at bounding box center [904, 520] width 149 height 40
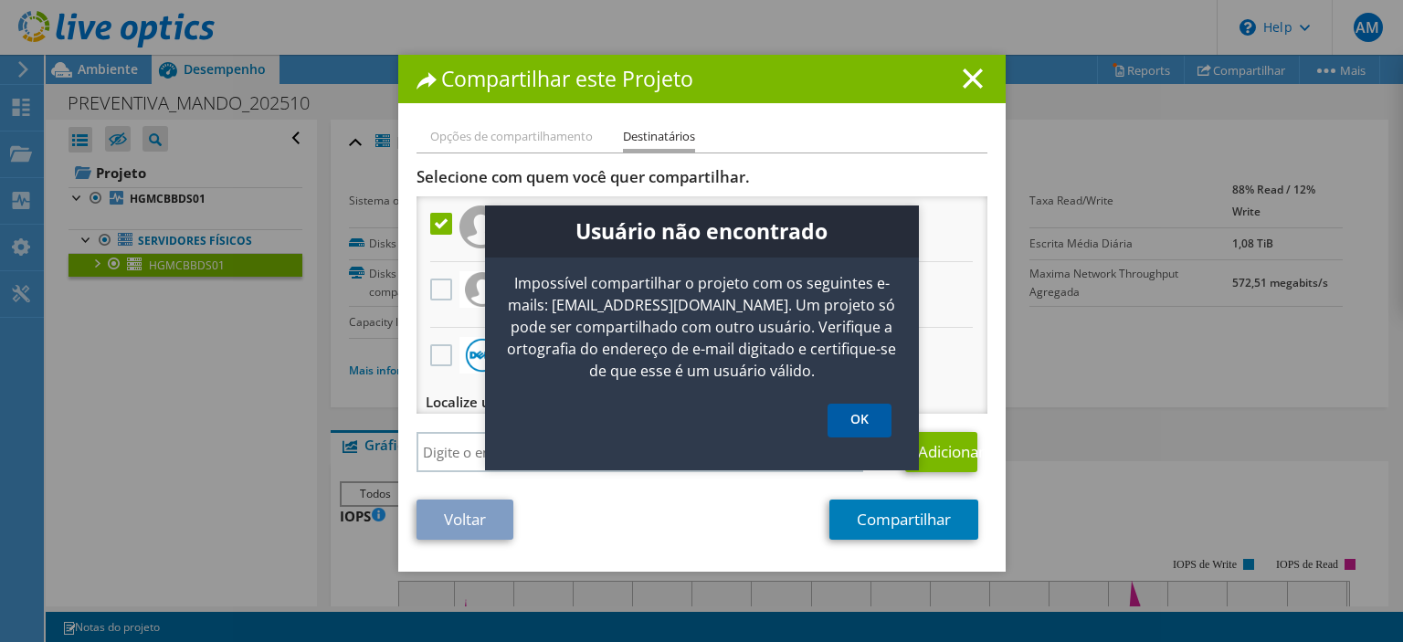
click at [872, 418] on link "OK" at bounding box center [860, 421] width 64 height 34
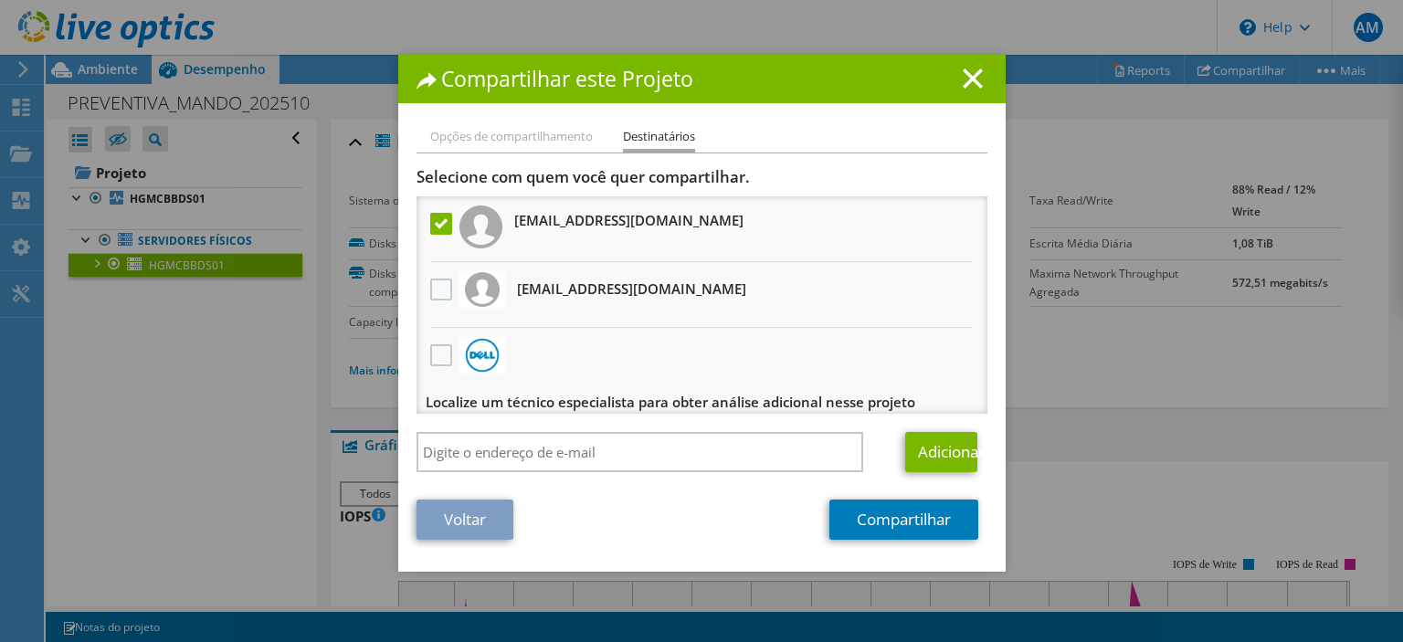
click at [548, 140] on li "Opções de compartilhamento" at bounding box center [511, 137] width 163 height 23
click at [983, 80] on h1 "Compartilhar este Projeto" at bounding box center [702, 79] width 571 height 21
click at [967, 82] on icon at bounding box center [973, 79] width 20 height 20
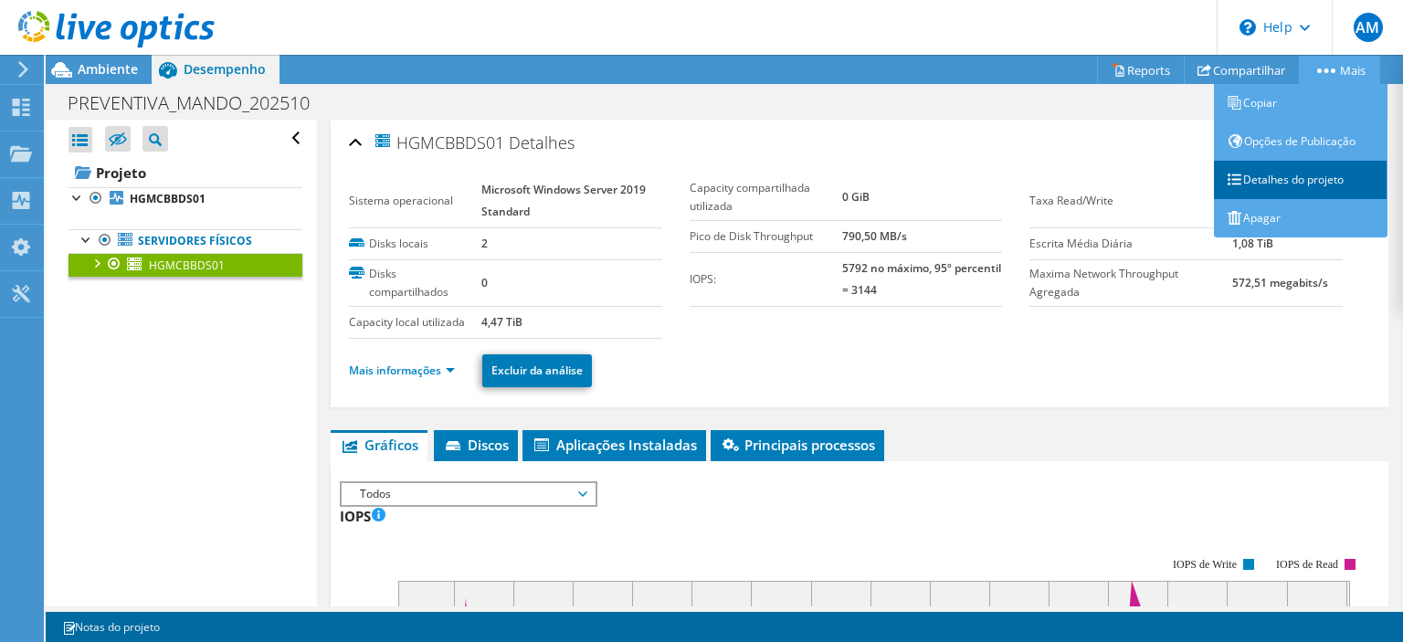
click at [1277, 179] on link "Detalhes do projeto" at bounding box center [1301, 180] width 174 height 38
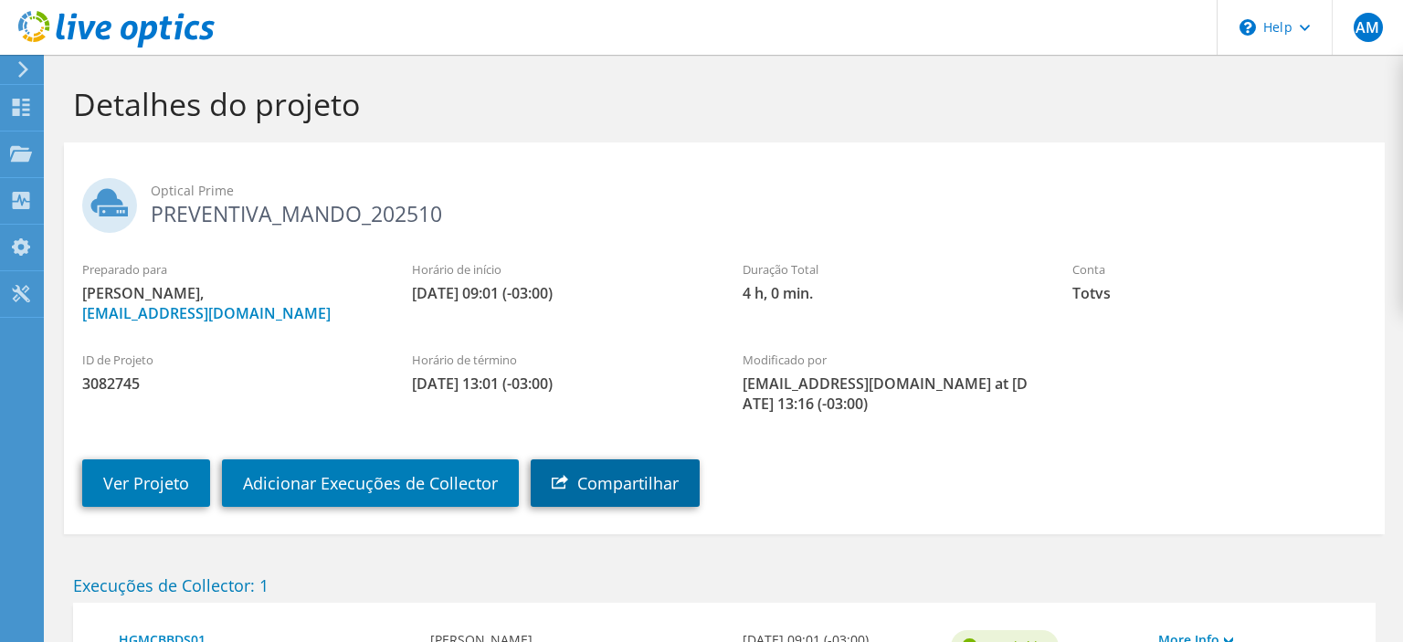
click at [652, 473] on link "Compartilhar" at bounding box center [615, 484] width 169 height 48
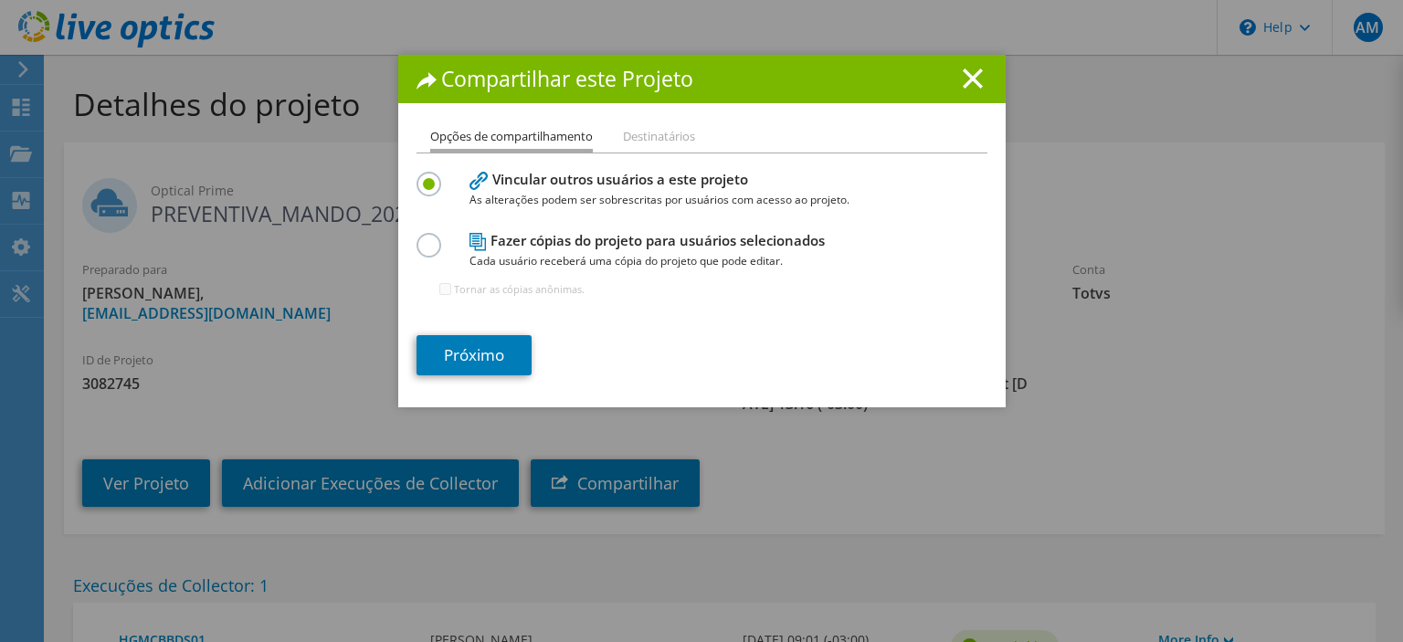
click at [424, 237] on label at bounding box center [433, 235] width 32 height 5
click at [0, 0] on input "radio" at bounding box center [0, 0] width 0 height 0
click at [486, 354] on link "Próximo" at bounding box center [474, 355] width 115 height 40
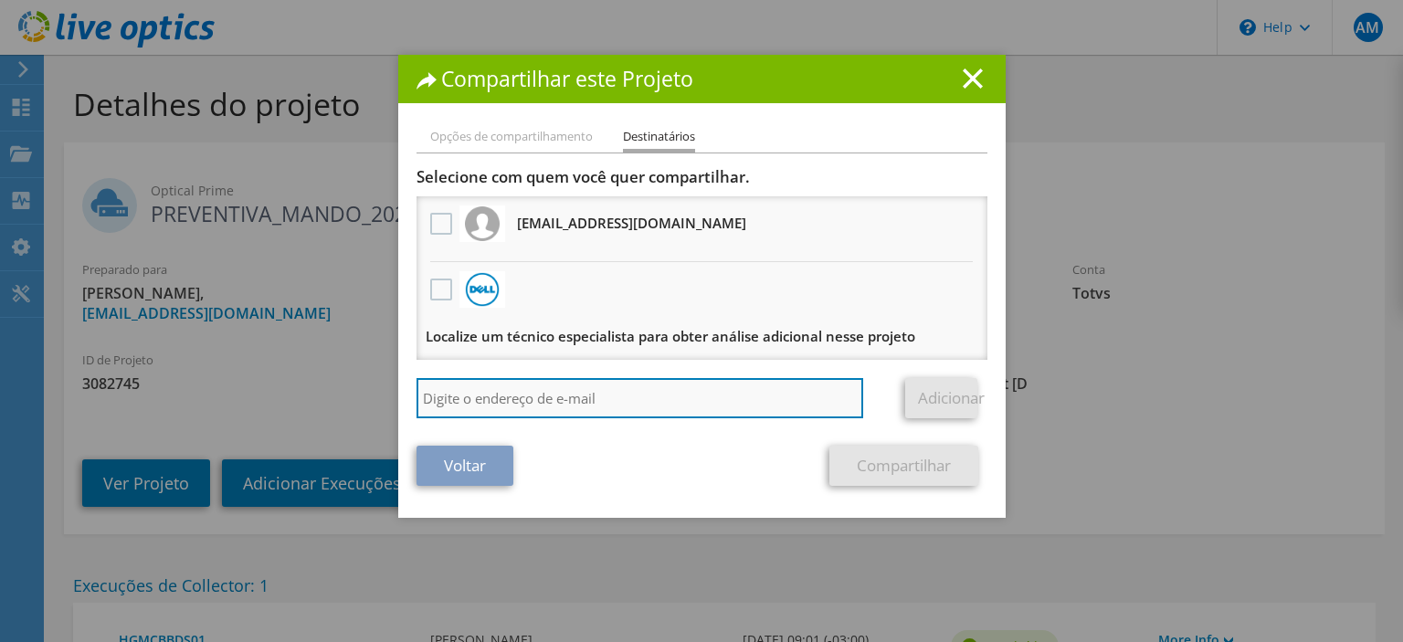
click at [516, 391] on input "search" at bounding box center [641, 398] width 448 height 40
paste input "[EMAIL_ADDRESS][PERSON_NAME][DOMAIN_NAME]"
type input "[EMAIL_ADDRESS][PERSON_NAME][DOMAIN_NAME]"
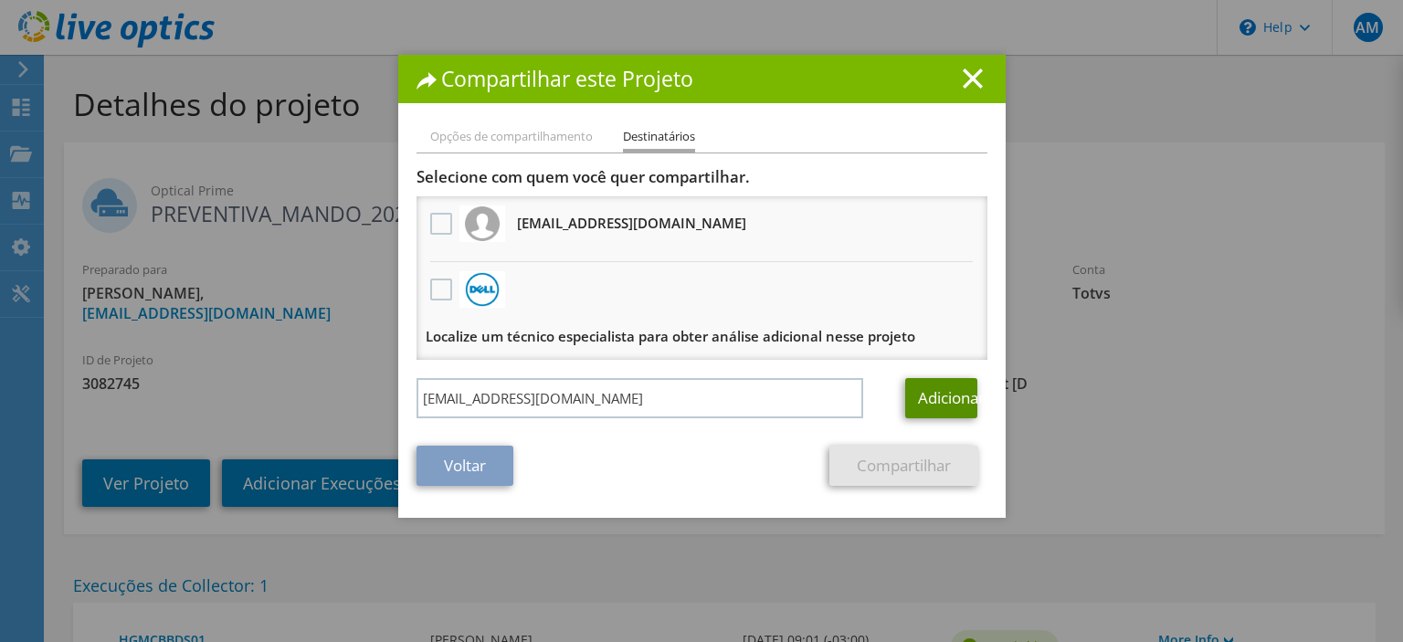
click at [945, 400] on link "Adicionar" at bounding box center [941, 398] width 72 height 40
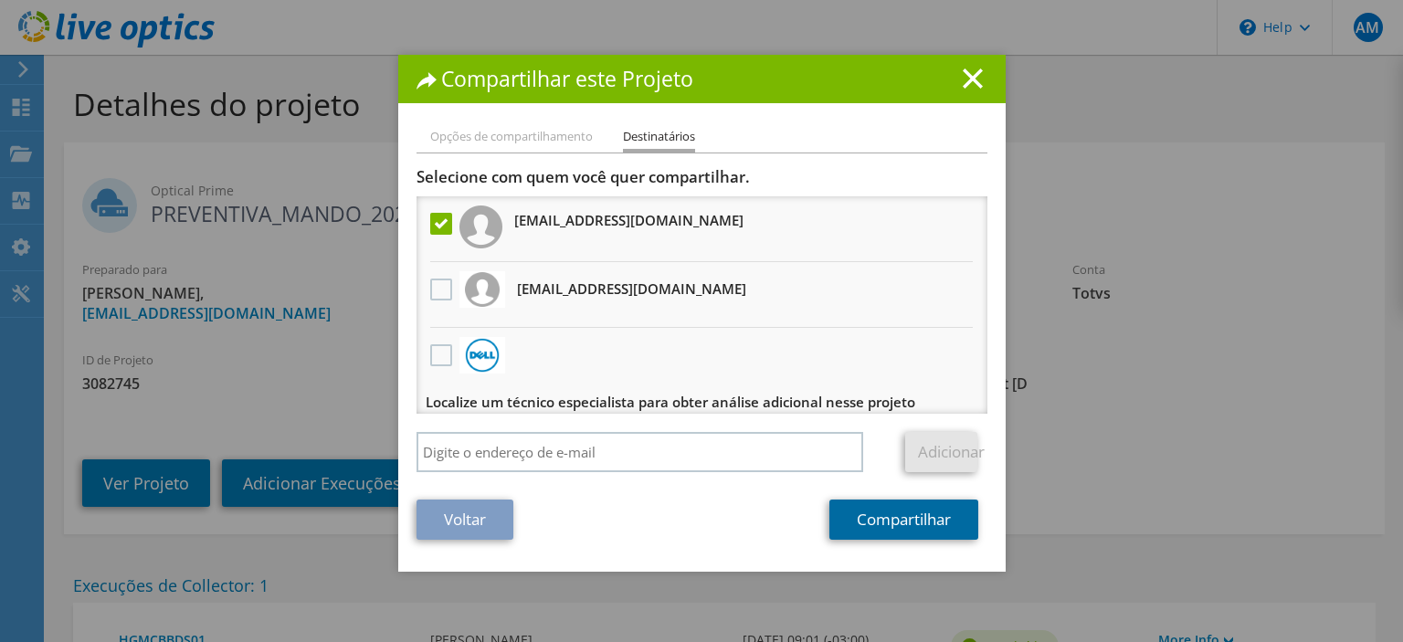
click at [887, 522] on link "Compartilhar" at bounding box center [904, 520] width 149 height 40
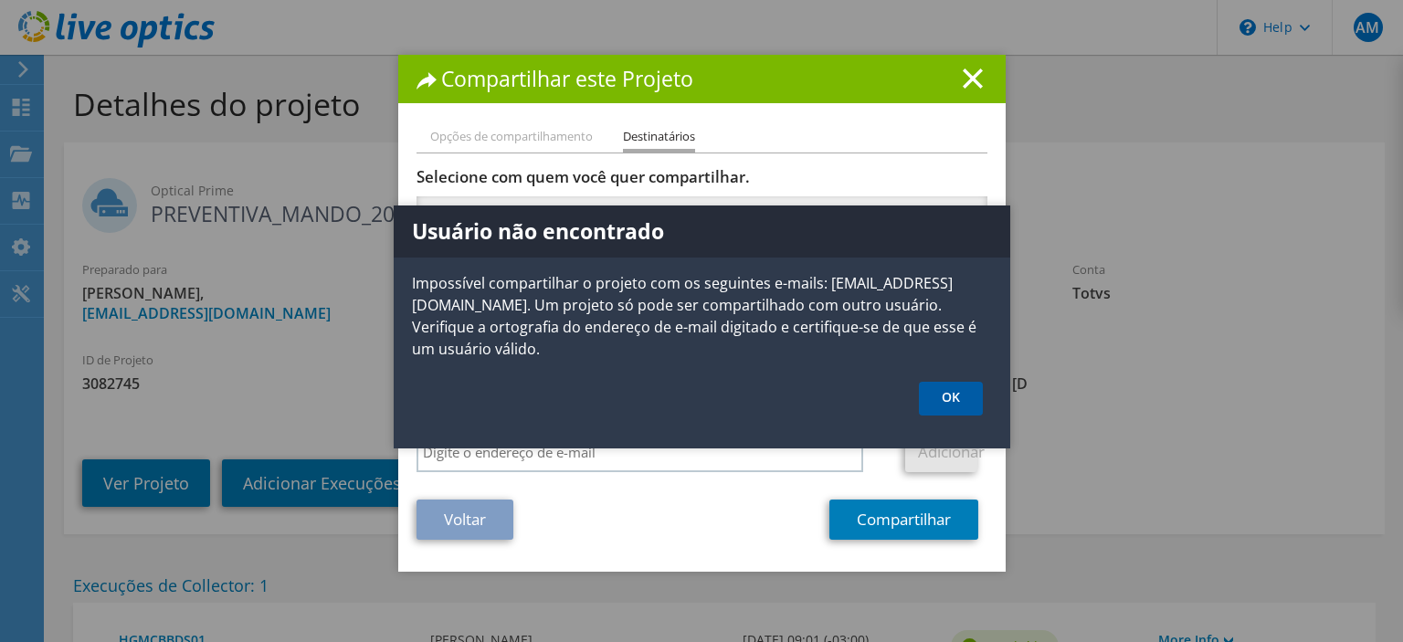
click at [957, 404] on link "OK" at bounding box center [951, 399] width 64 height 34
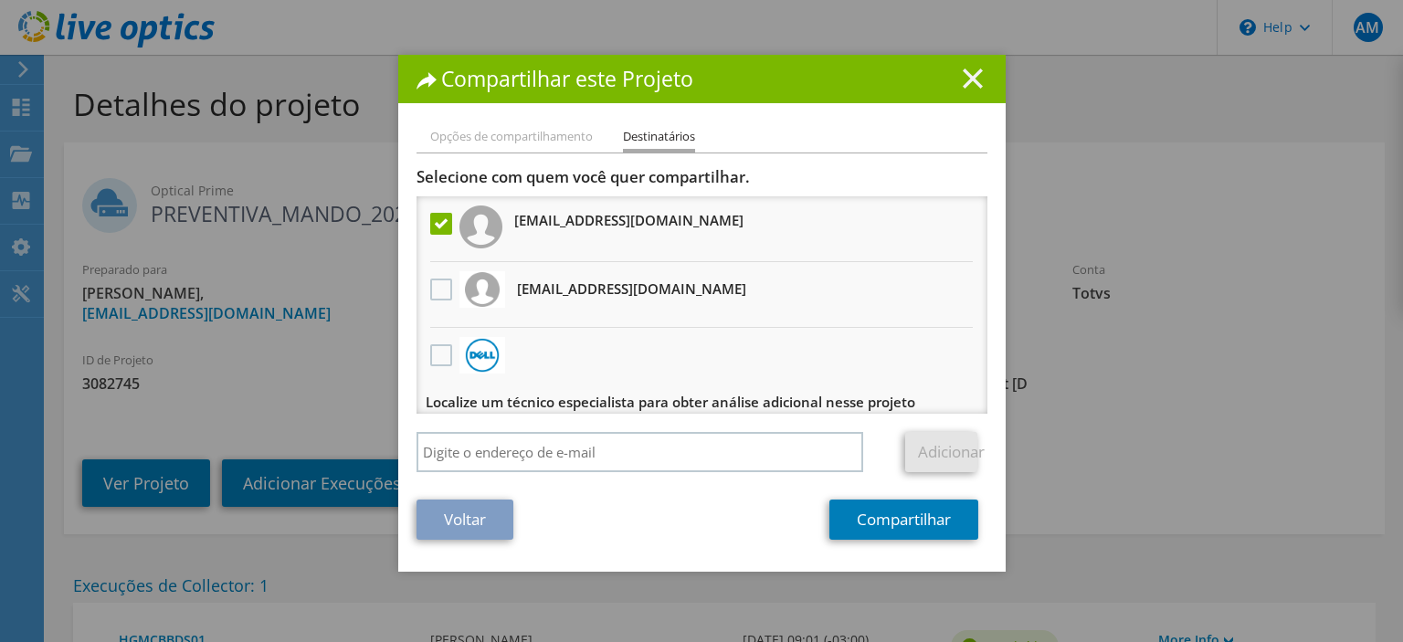
click at [972, 77] on line at bounding box center [973, 78] width 18 height 18
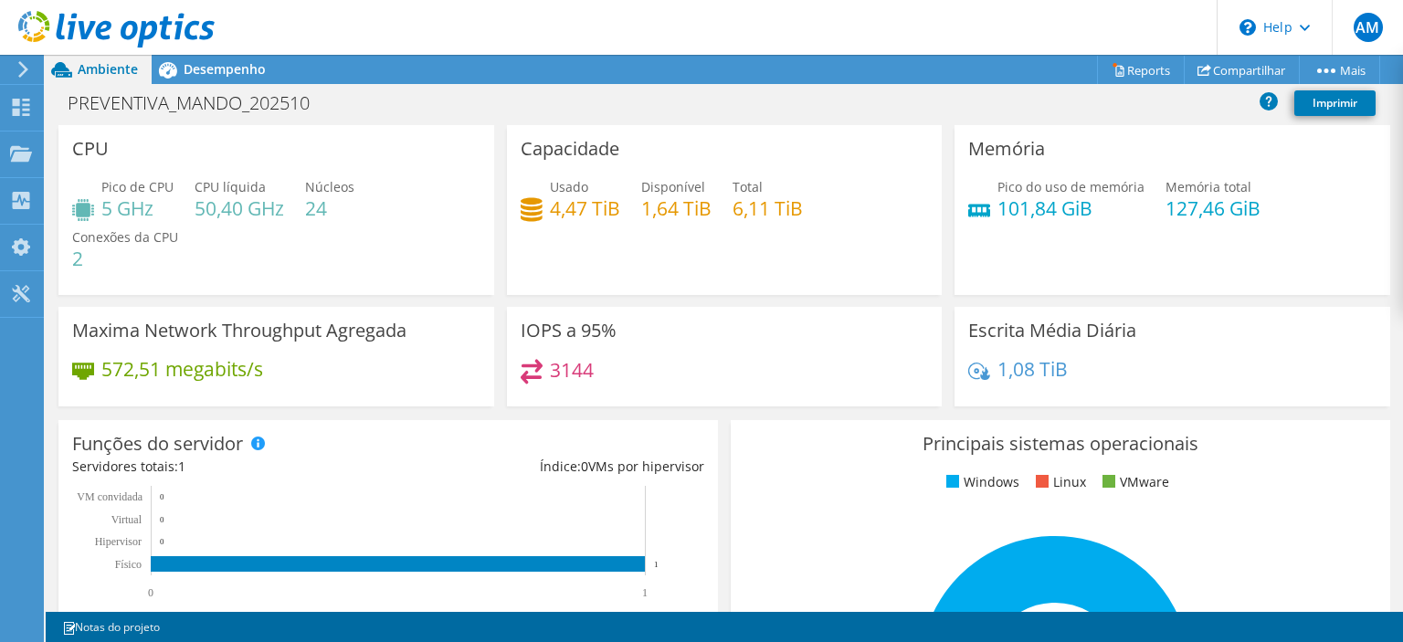
click at [1266, 68] on link "Compartilhar" at bounding box center [1242, 70] width 116 height 28
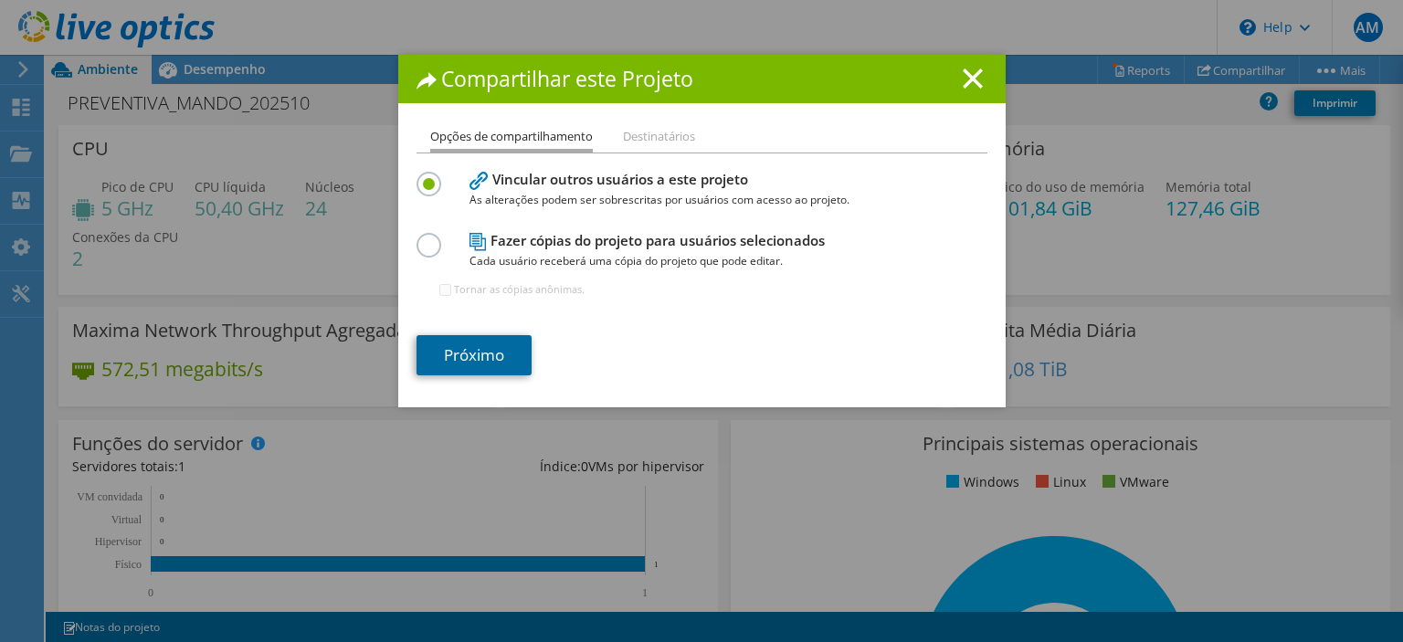
click at [492, 350] on link "Próximo" at bounding box center [474, 355] width 115 height 40
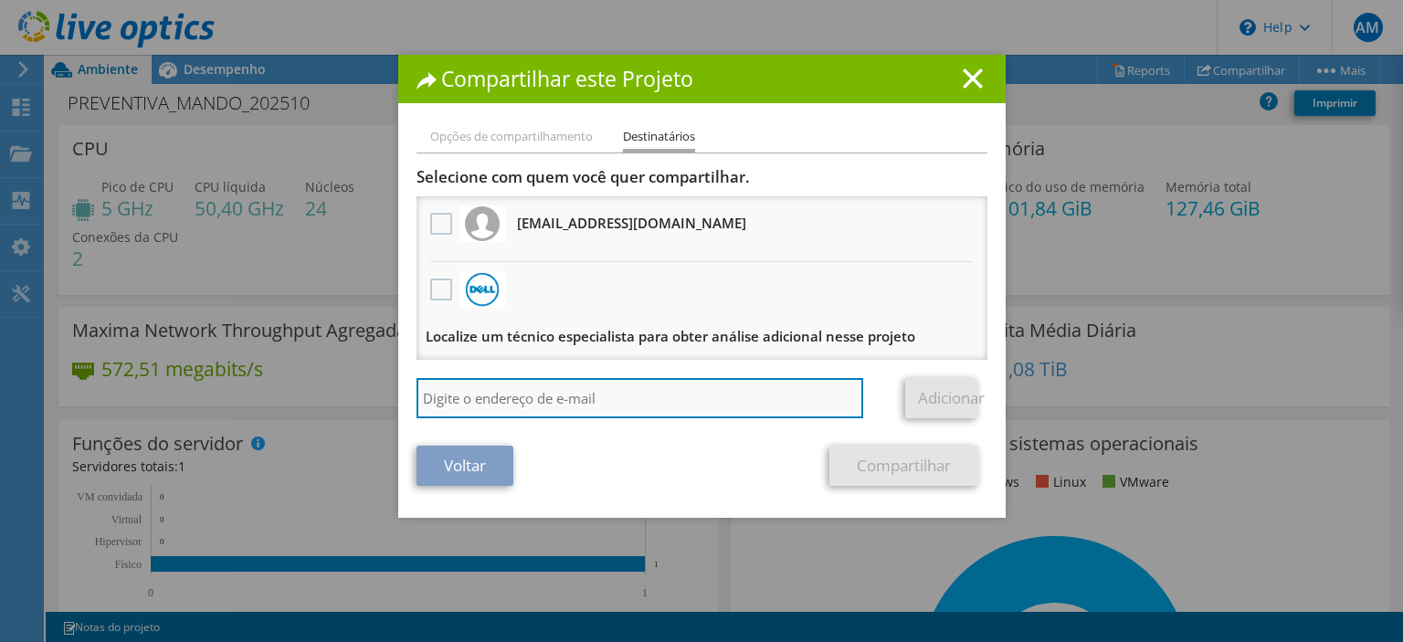
click at [487, 403] on input "search" at bounding box center [641, 398] width 448 height 40
paste input "[EMAIL_ADDRESS][PERSON_NAME][DOMAIN_NAME]"
type input "[EMAIL_ADDRESS][PERSON_NAME][DOMAIN_NAME]"
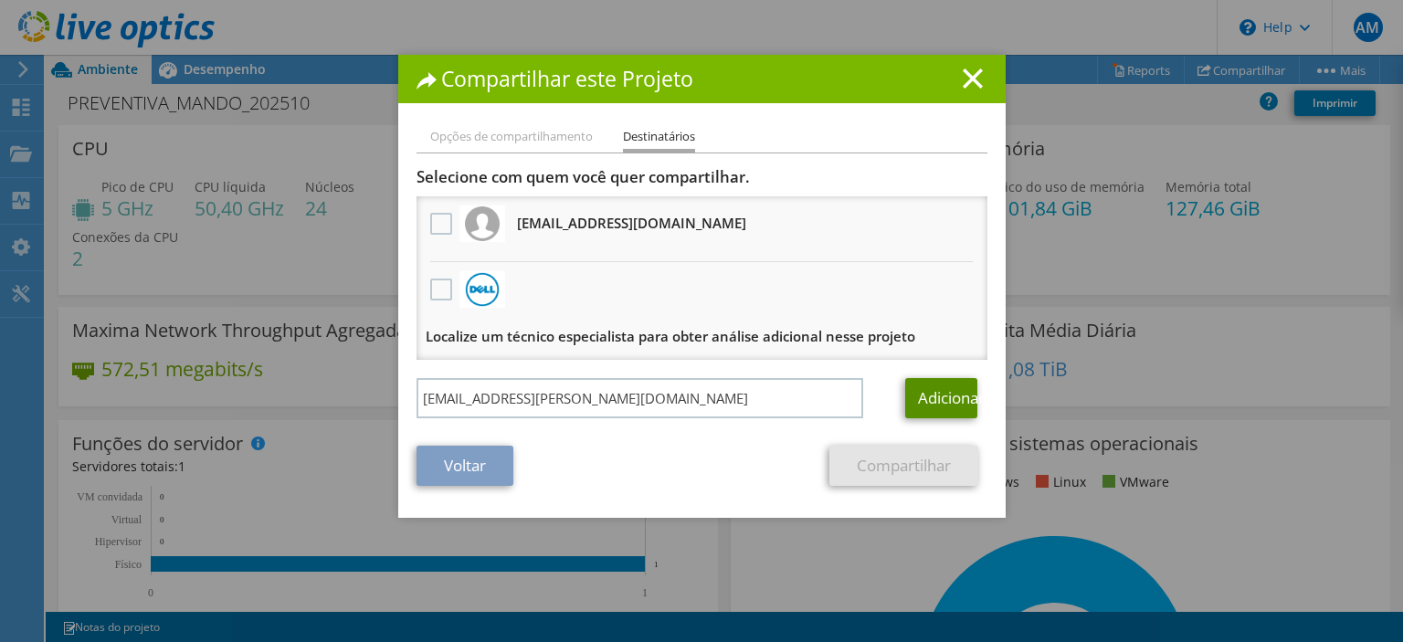
click at [948, 399] on link "Adicionar" at bounding box center [941, 398] width 72 height 40
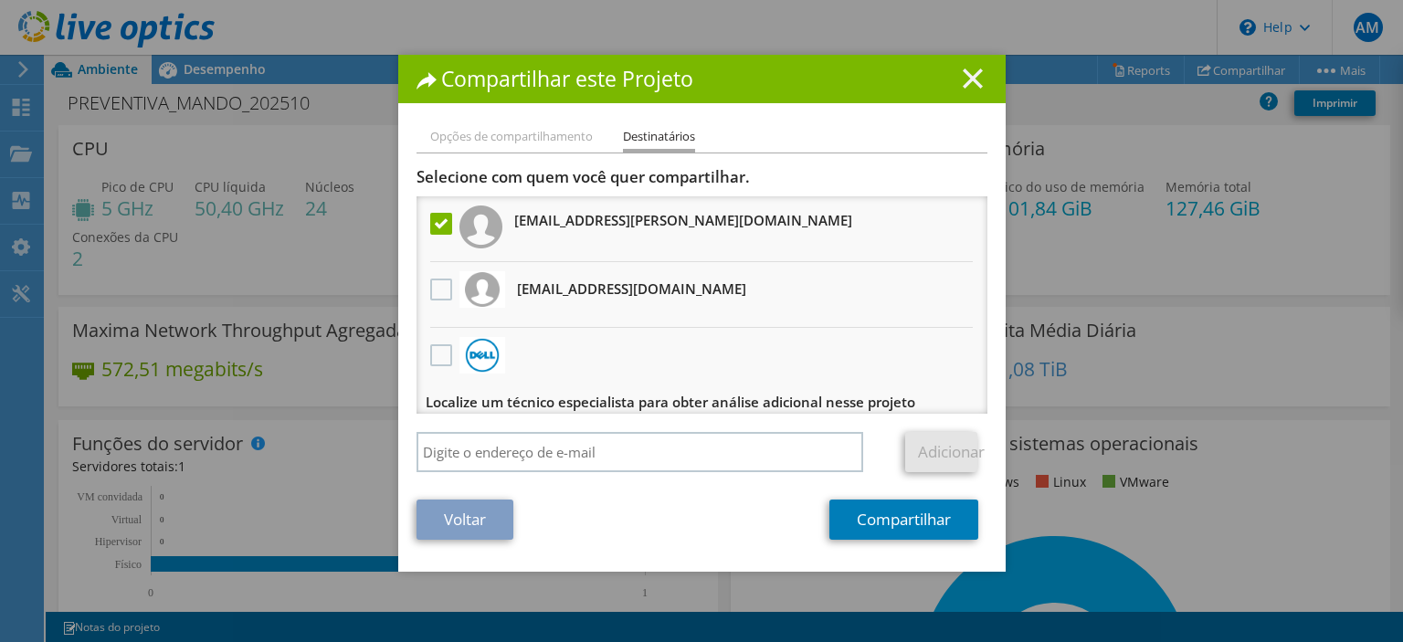
click at [973, 82] on icon at bounding box center [973, 79] width 20 height 20
